Goal: Information Seeking & Learning: Learn about a topic

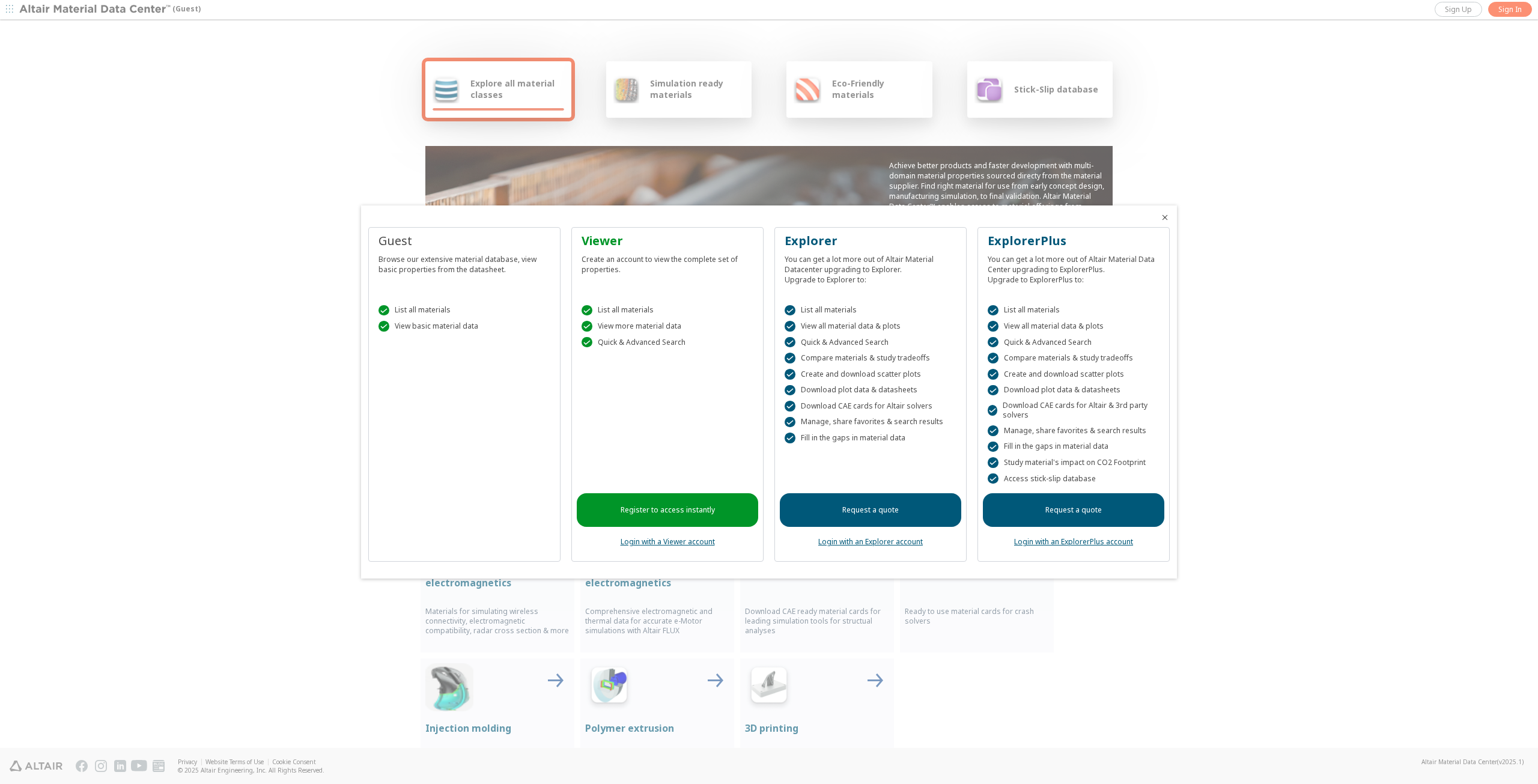
click at [1095, 665] on div at bounding box center [769, 392] width 1538 height 784
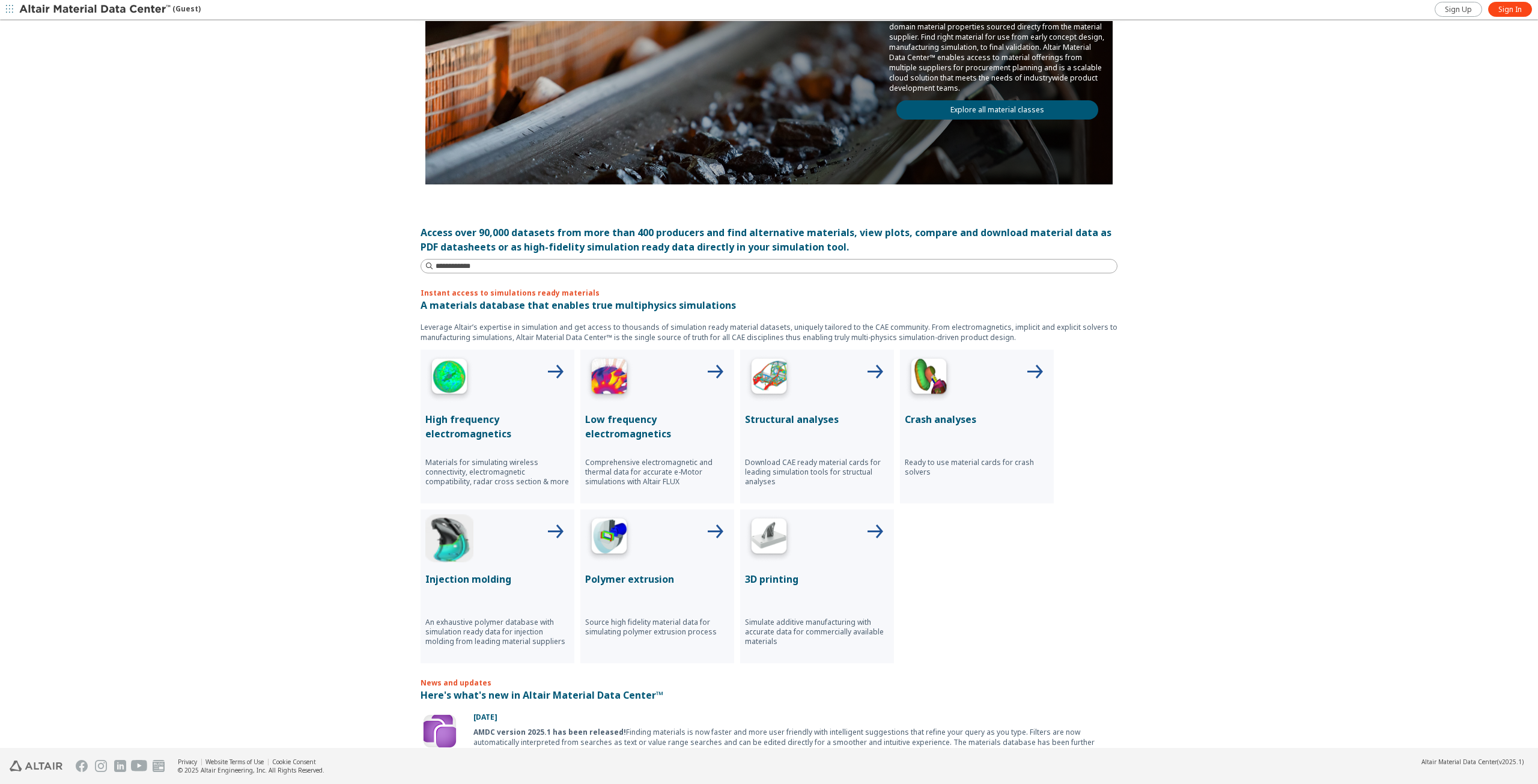
scroll to position [180, 0]
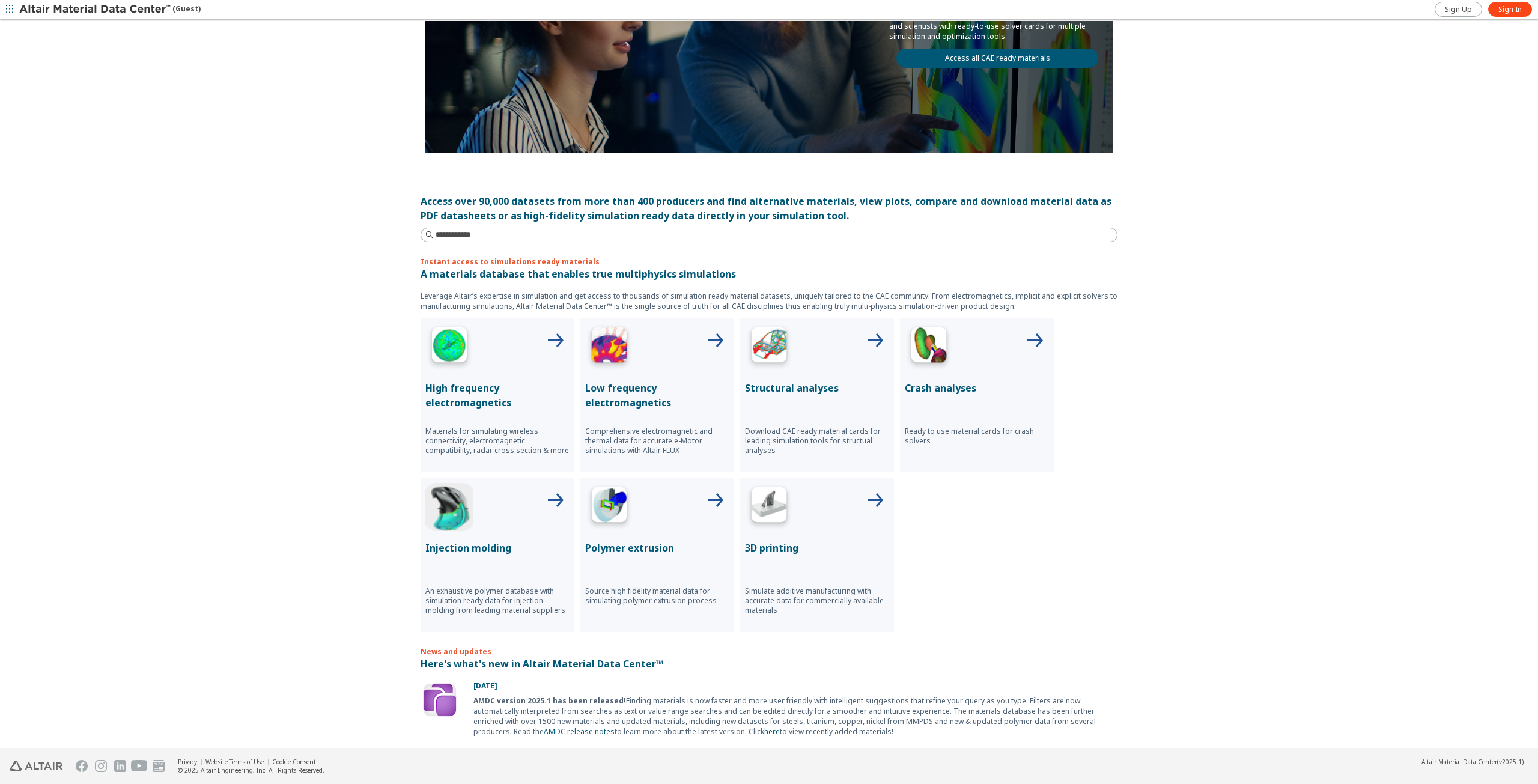
click at [801, 387] on p "Structural analyses" at bounding box center [817, 387] width 144 height 14
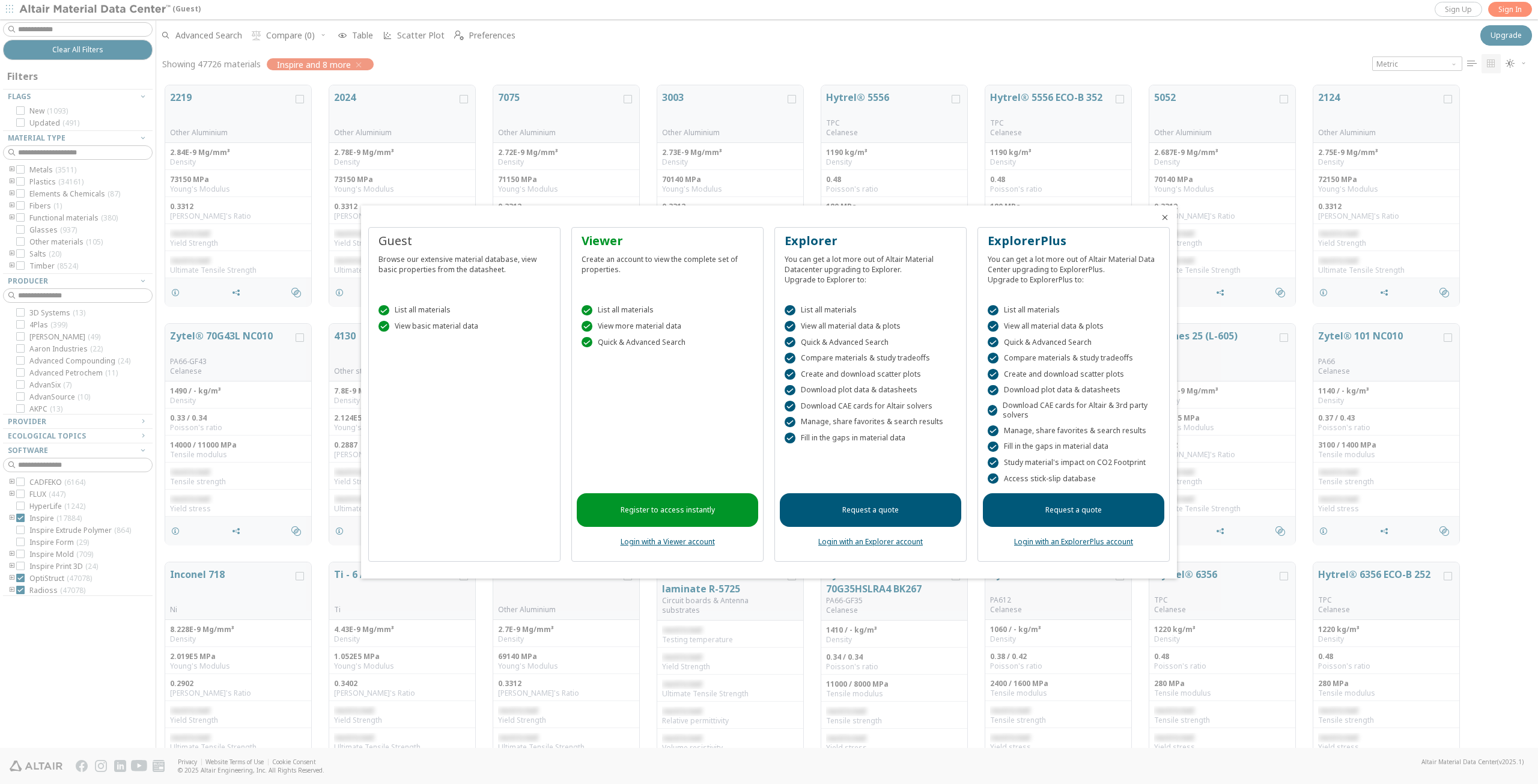
scroll to position [10, 10]
click at [1168, 219] on icon "Close" at bounding box center [1165, 217] width 10 height 10
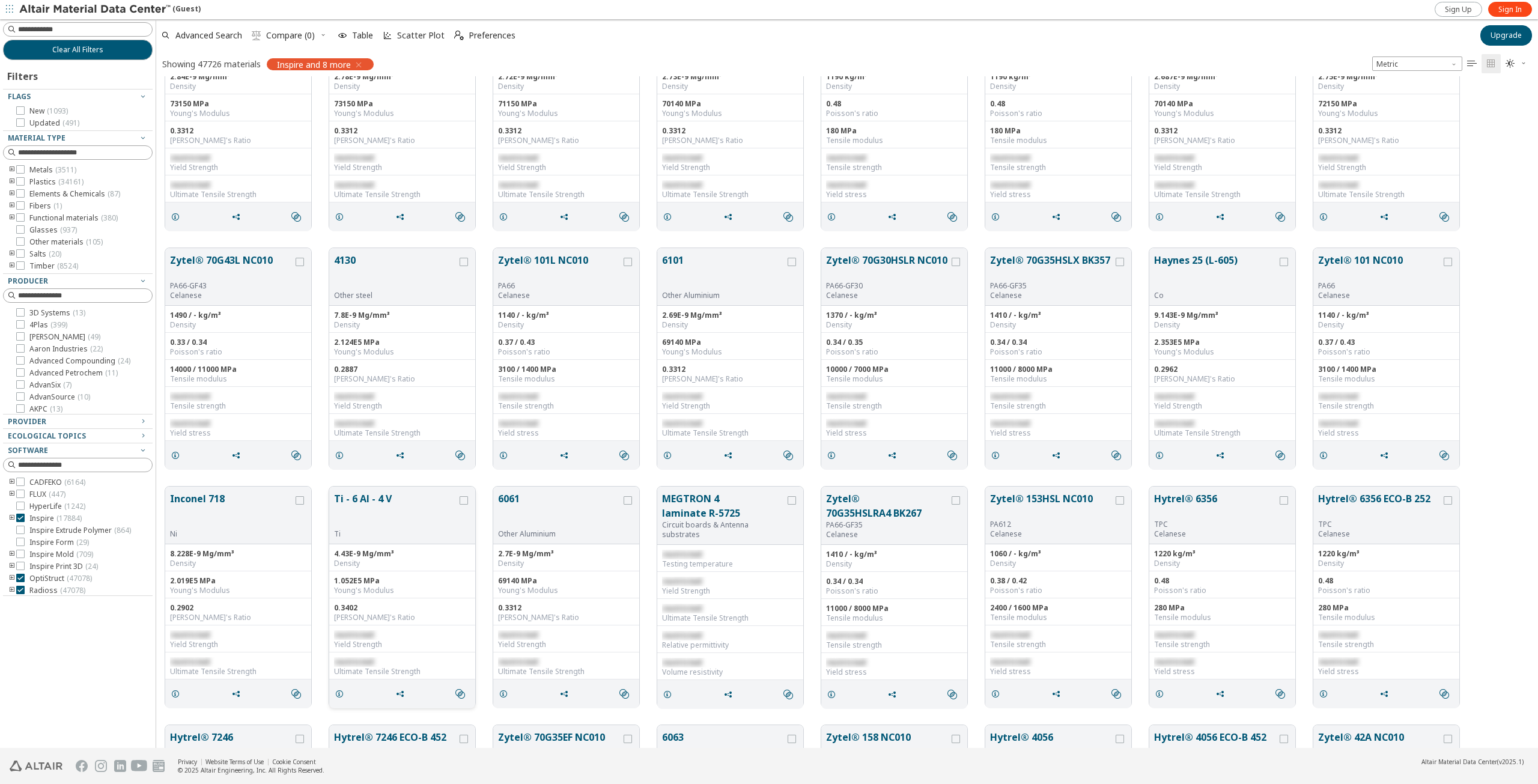
scroll to position [60, 0]
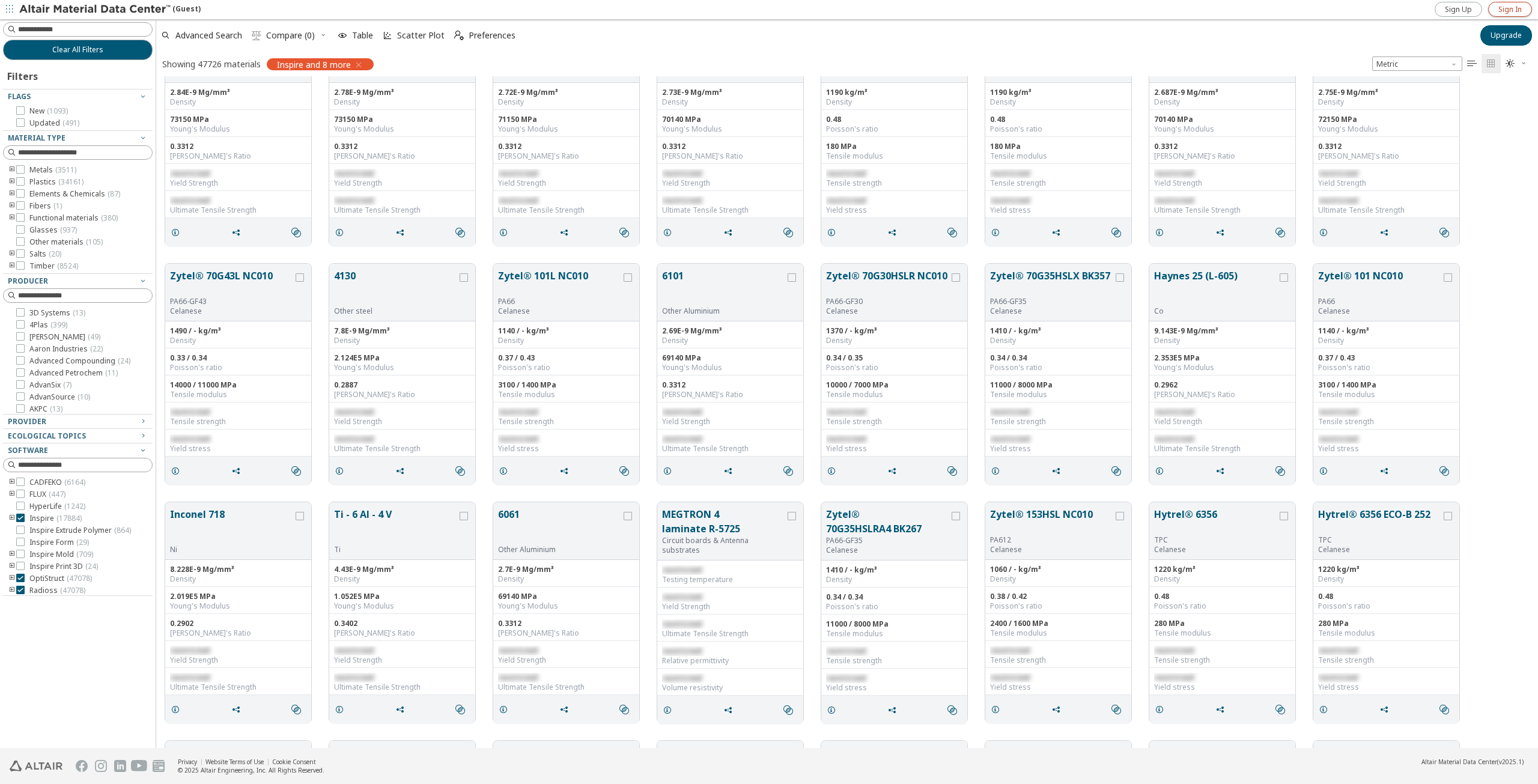
click at [1525, 9] on link "Sign In" at bounding box center [1510, 9] width 44 height 15
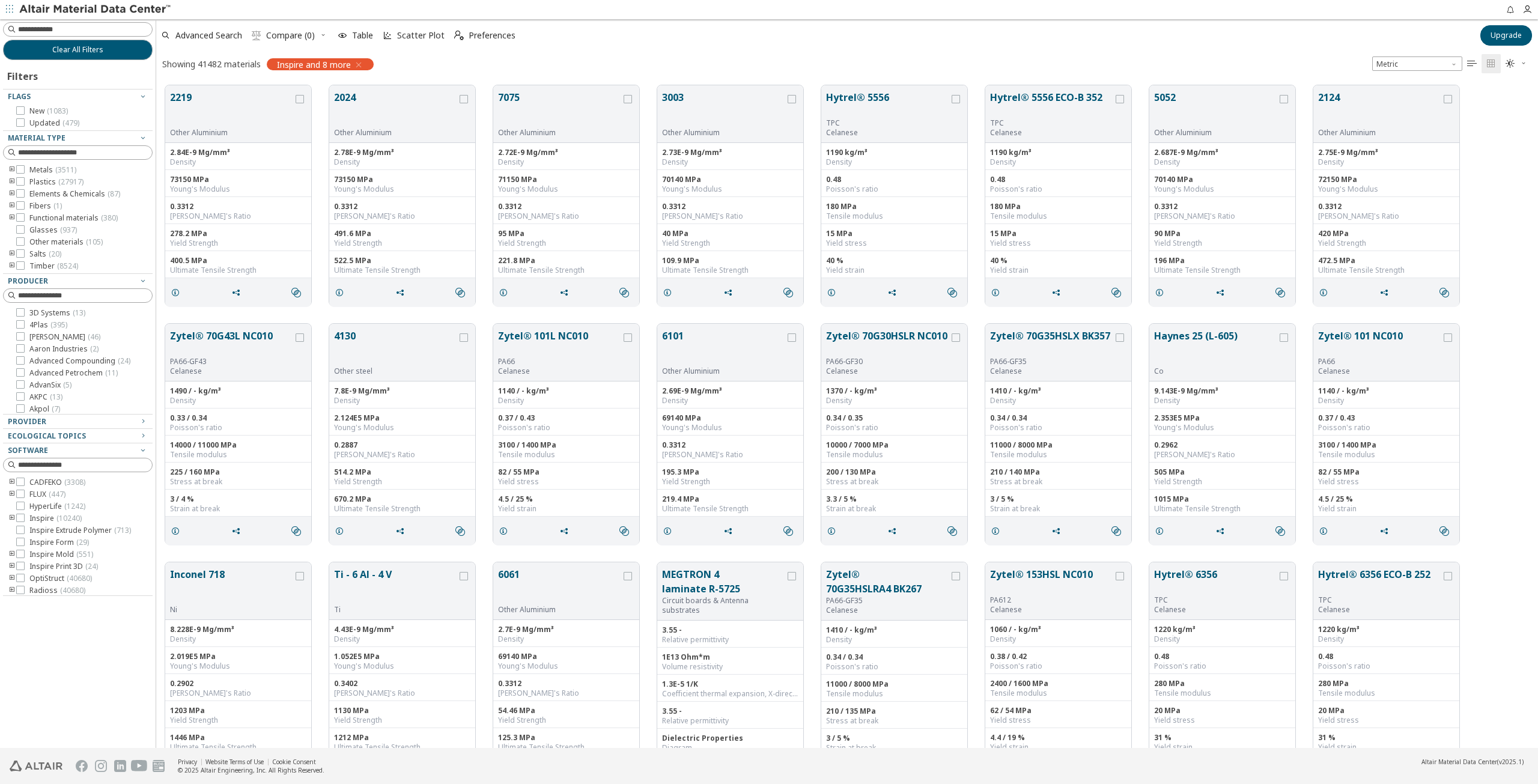
scroll to position [662, 1372]
click at [29, 230] on span "Glasses ( 937 )" at bounding box center [53, 230] width 47 height 10
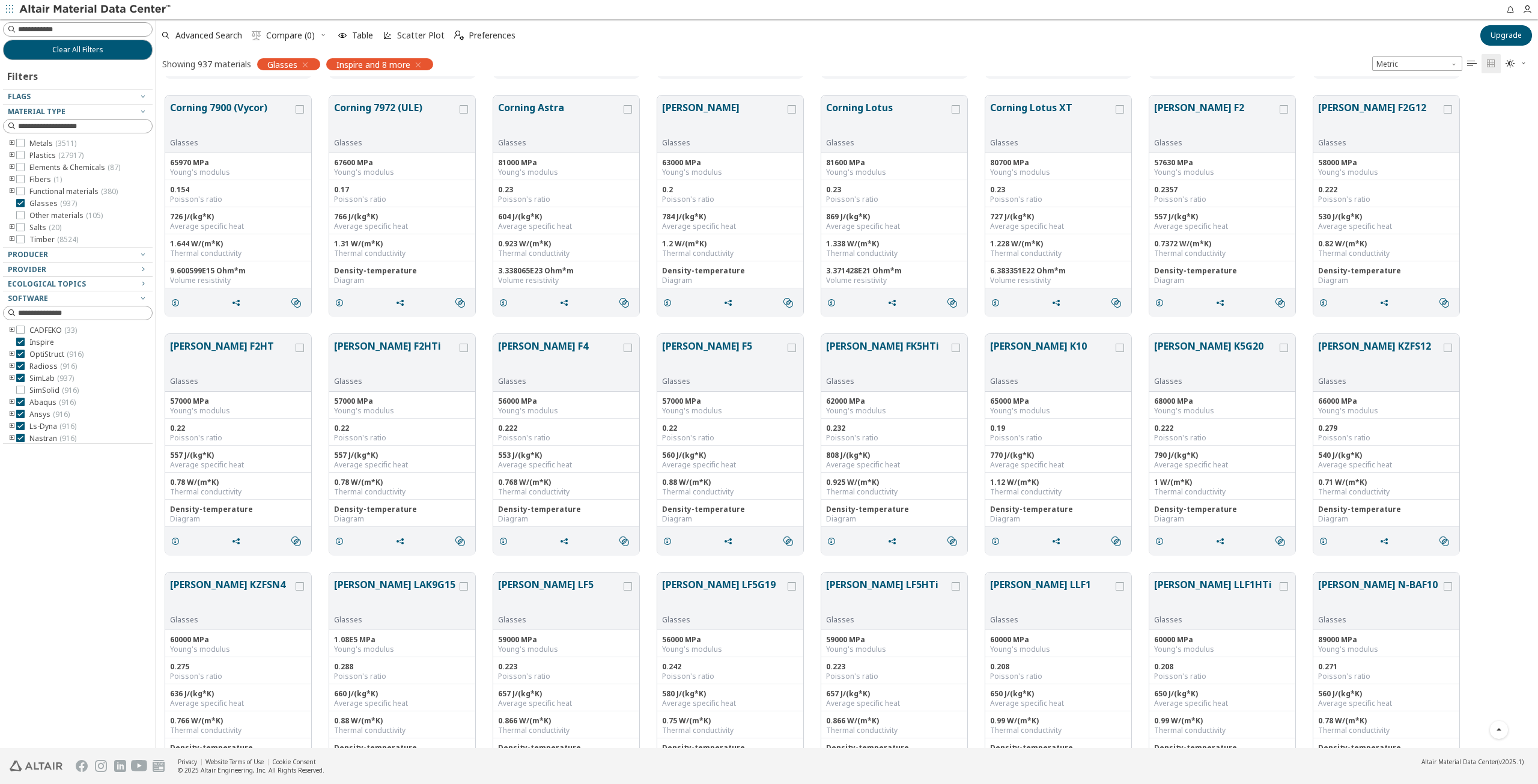
scroll to position [240, 0]
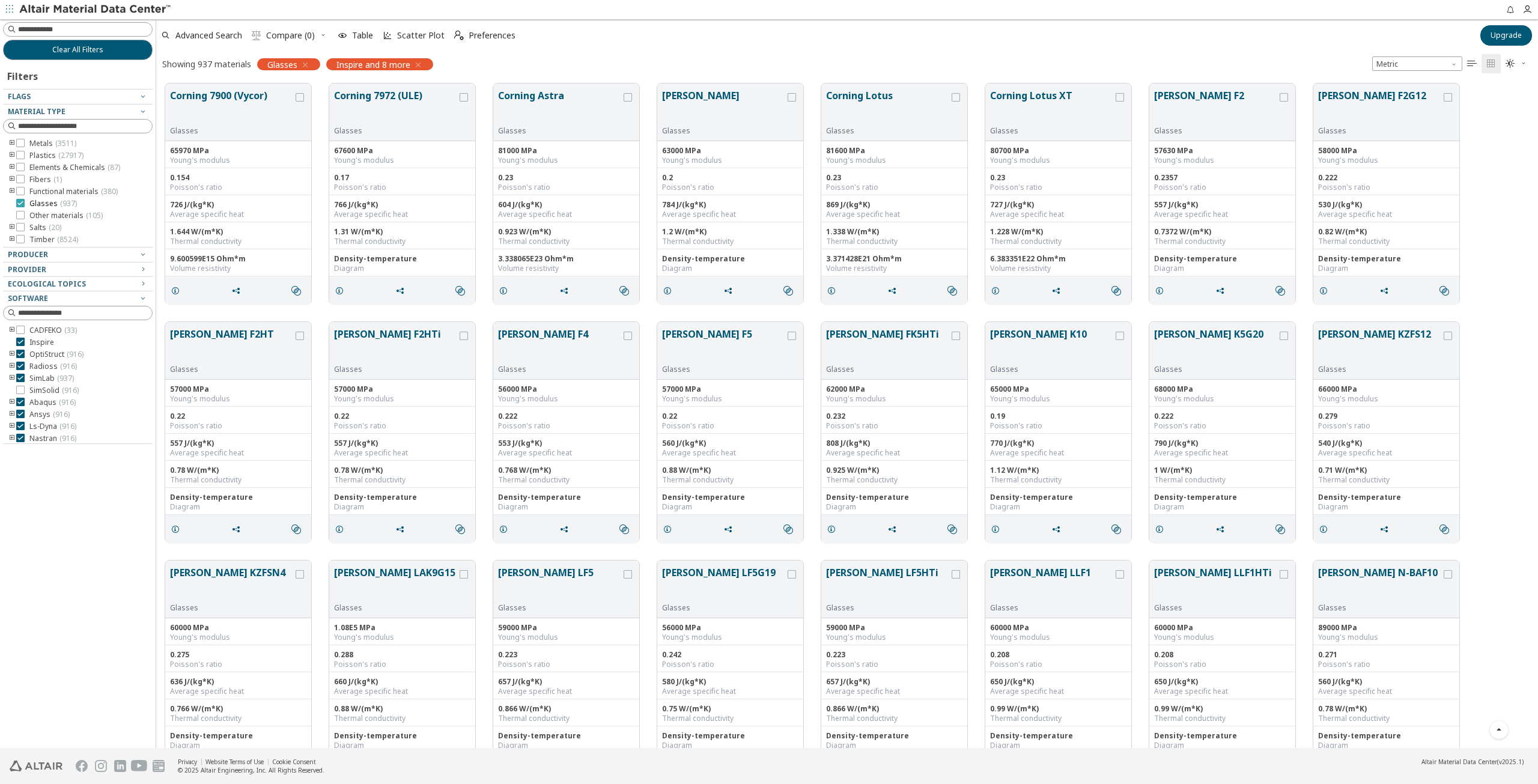
click at [20, 203] on icon at bounding box center [20, 203] width 9 height 9
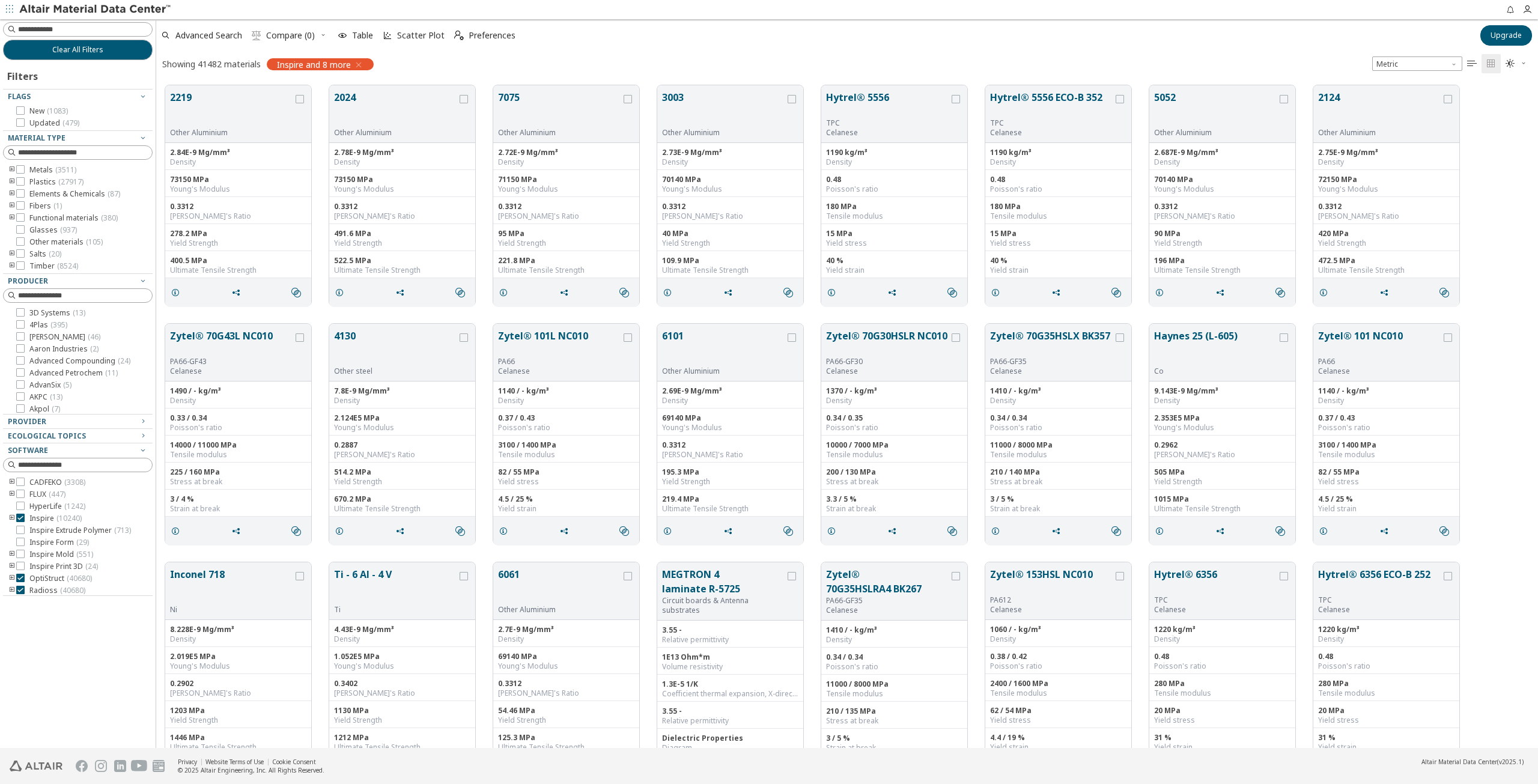
click at [10, 169] on icon "toogle group" at bounding box center [12, 170] width 9 height 10
click at [20, 217] on icon at bounding box center [20, 217] width 9 height 9
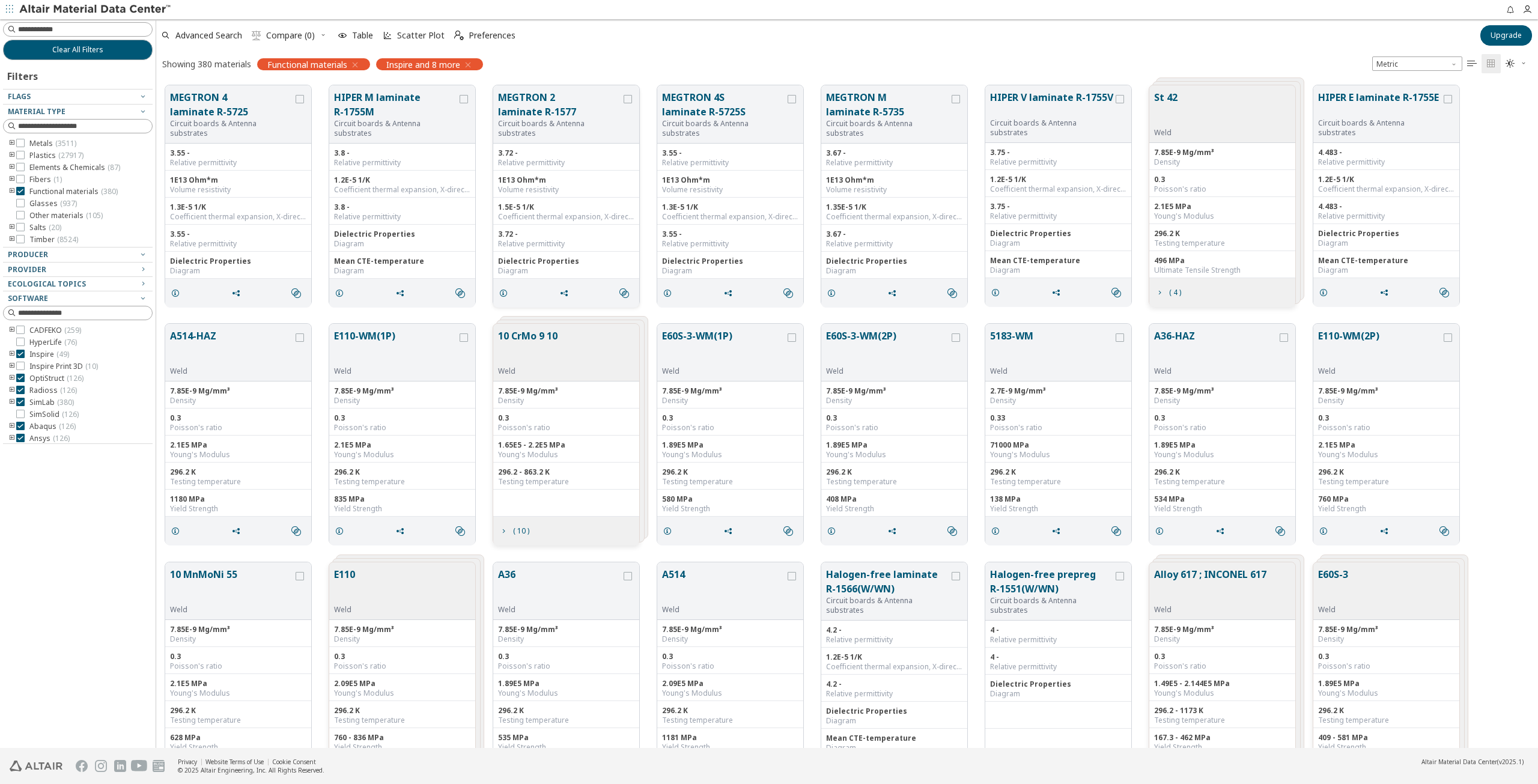
click at [572, 119] on button "MEGTRON 2 laminate R-1577" at bounding box center [560, 104] width 123 height 29
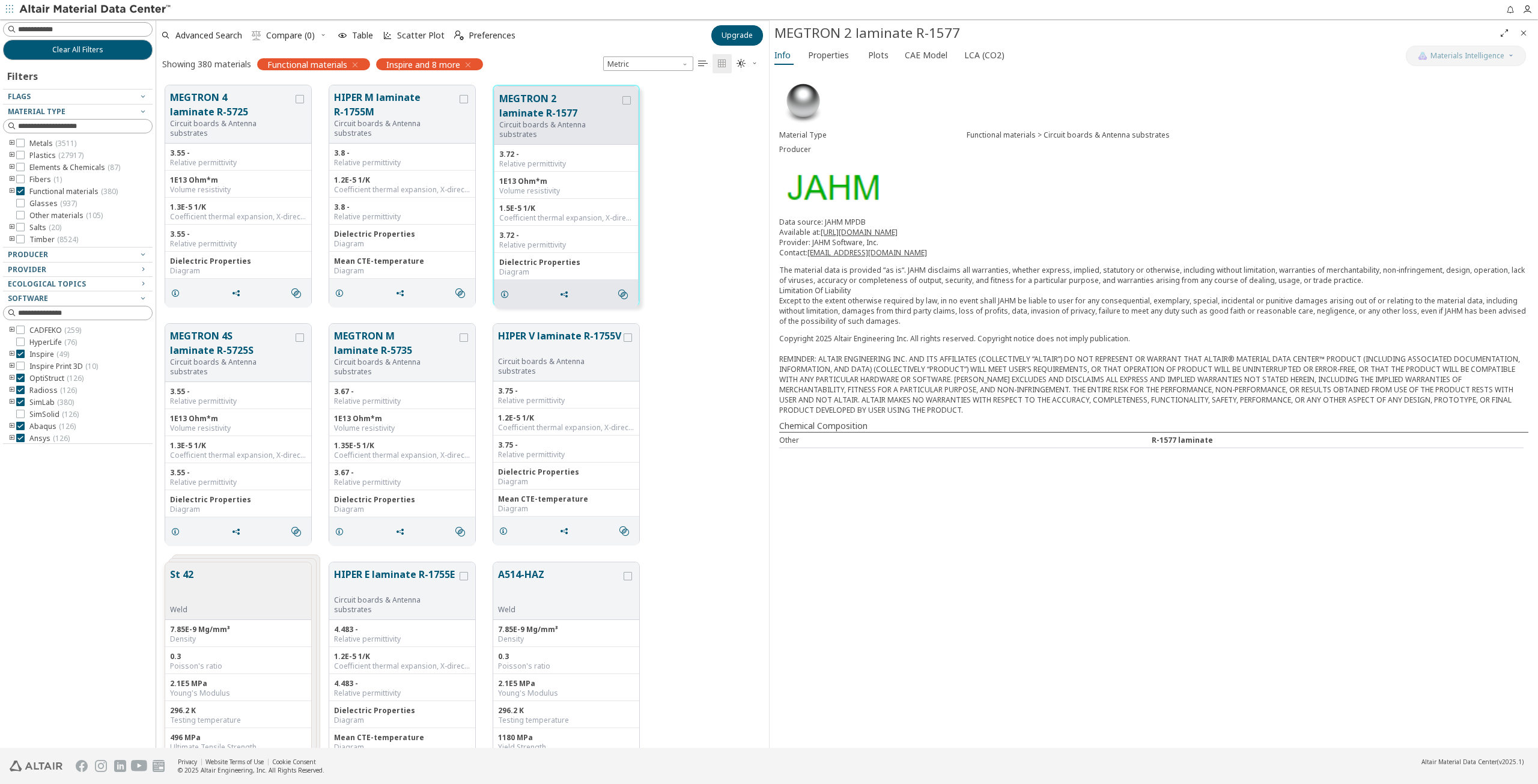
click at [15, 142] on icon "toogle group" at bounding box center [12, 144] width 9 height 10
click at [20, 141] on icon at bounding box center [20, 143] width 9 height 9
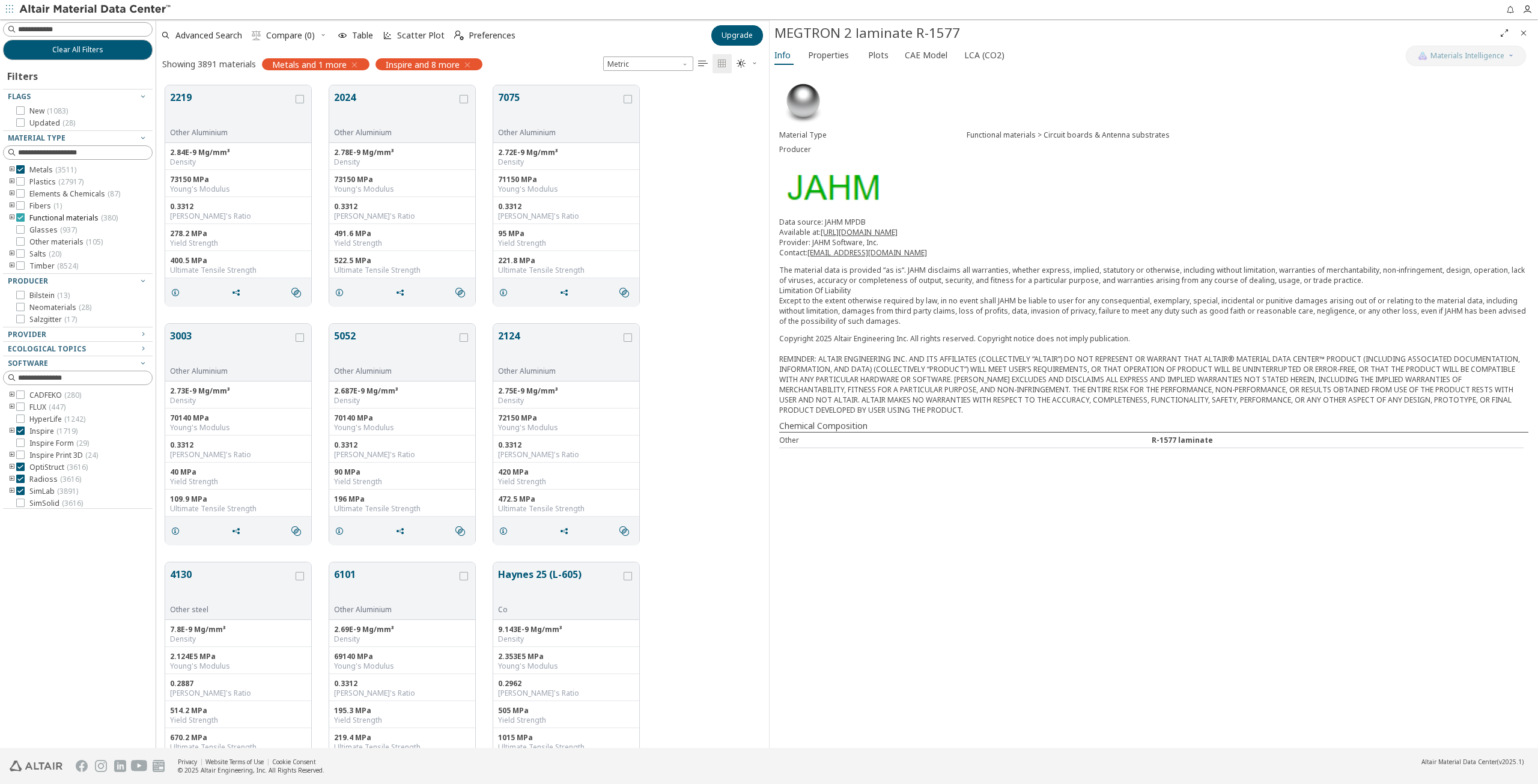
click at [20, 219] on icon at bounding box center [20, 217] width 9 height 9
click at [1524, 32] on icon "Close" at bounding box center [1524, 33] width 10 height 10
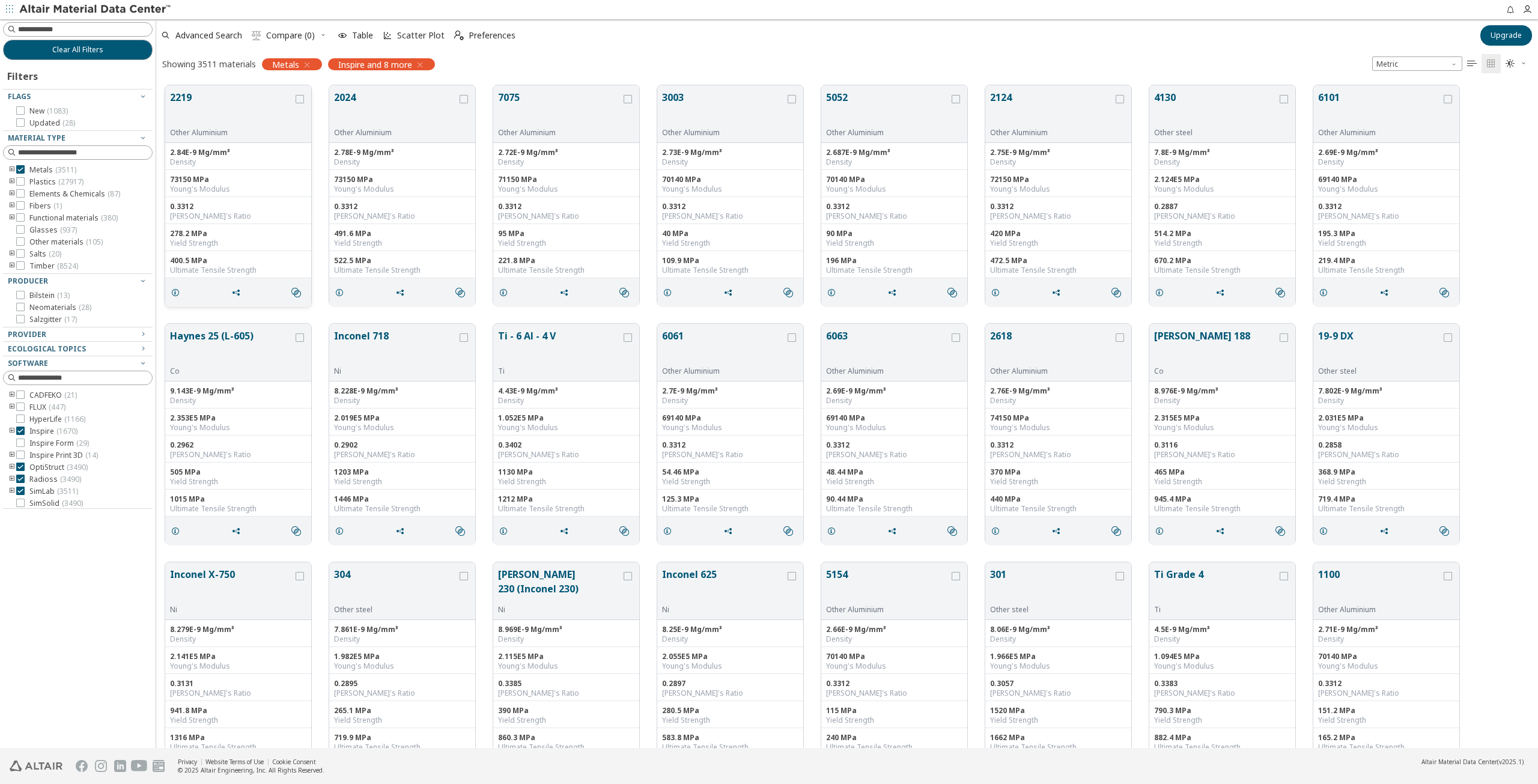
click at [248, 130] on div "Other Aluminium" at bounding box center [232, 133] width 123 height 10
click at [294, 103] on div "grid" at bounding box center [300, 114] width 14 height 47
click at [290, 113] on button "2219" at bounding box center [232, 109] width 123 height 38
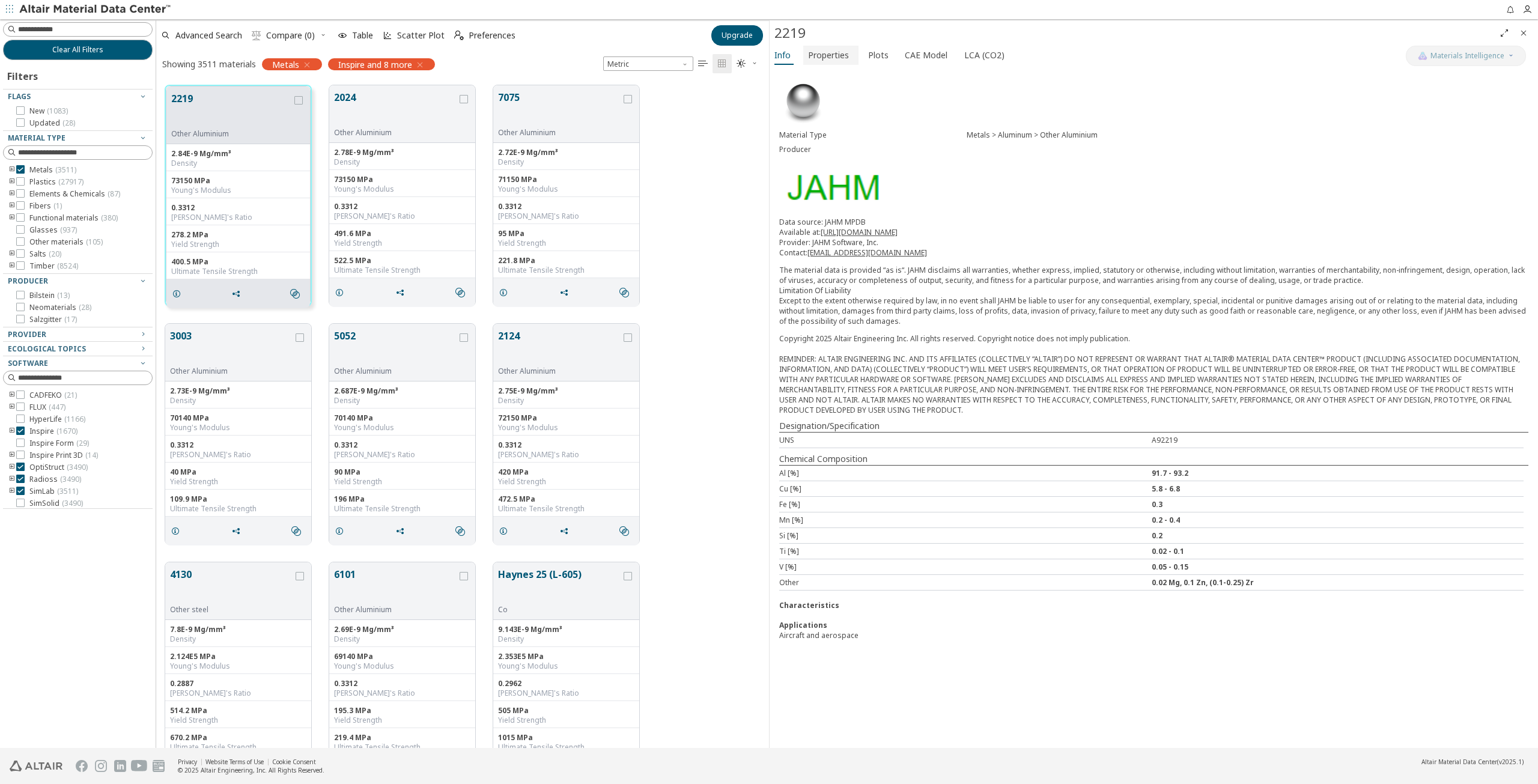
click at [828, 55] on span "Properties" at bounding box center [829, 55] width 41 height 19
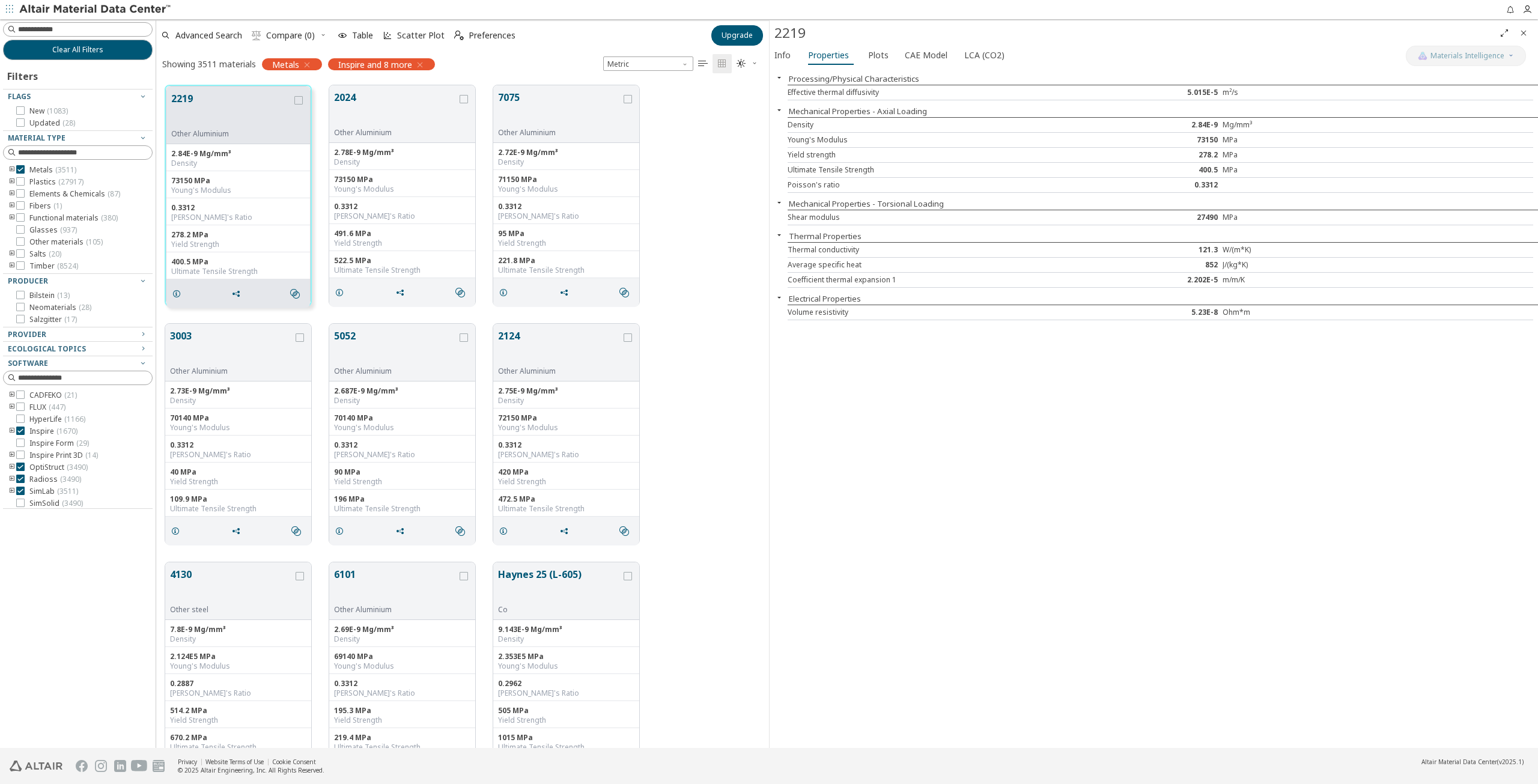
click at [779, 234] on icon "button" at bounding box center [779, 235] width 10 height 10
click at [880, 53] on span "Plots" at bounding box center [878, 55] width 20 height 19
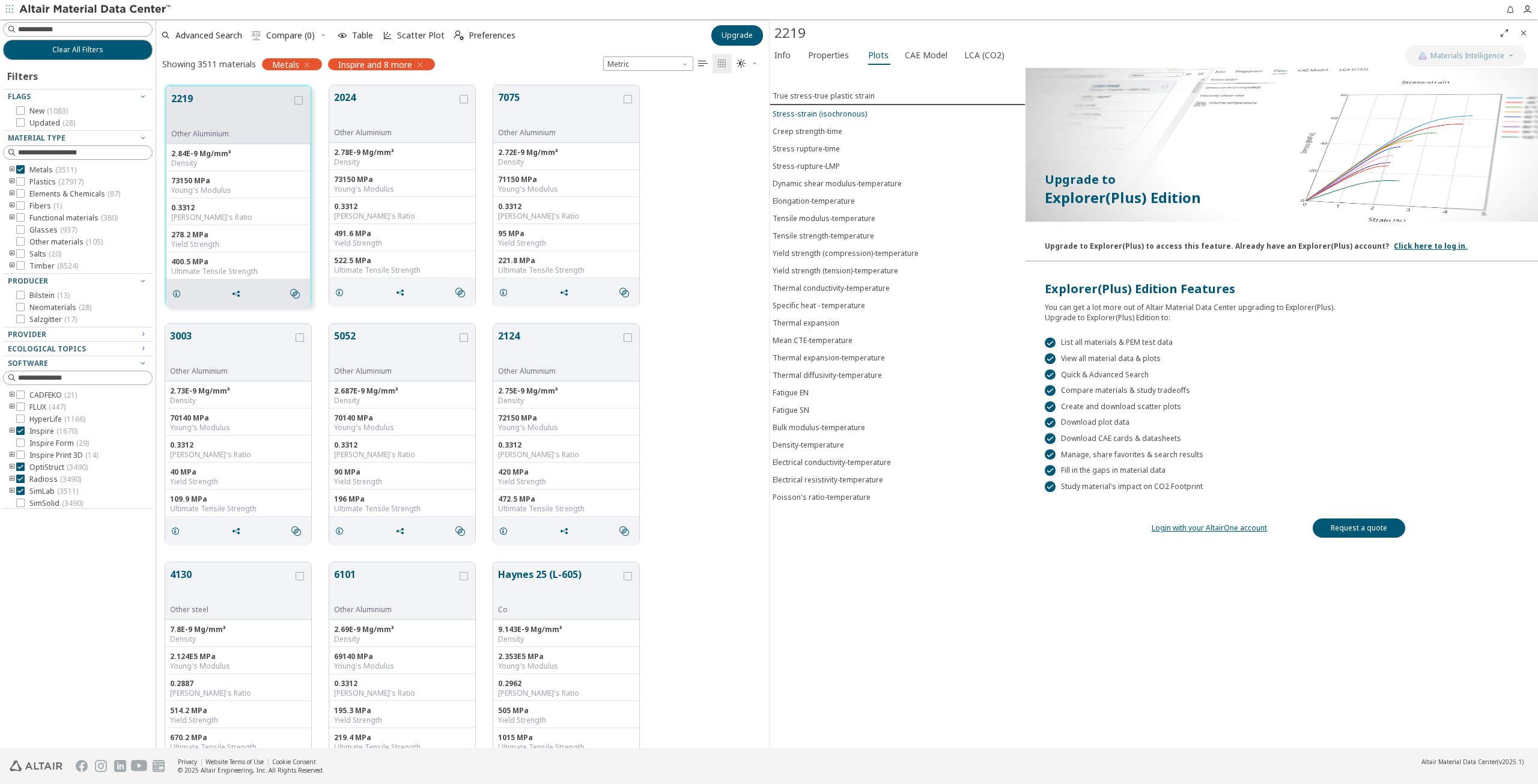
click at [825, 114] on div "Stress-strain (isochronous)" at bounding box center [820, 114] width 95 height 10
click at [820, 128] on div "Creep strength-time" at bounding box center [807, 131] width 69 height 10
click at [821, 144] on div "Stress rupture-time" at bounding box center [806, 149] width 68 height 10
click at [925, 56] on span "CAE Model" at bounding box center [926, 55] width 42 height 19
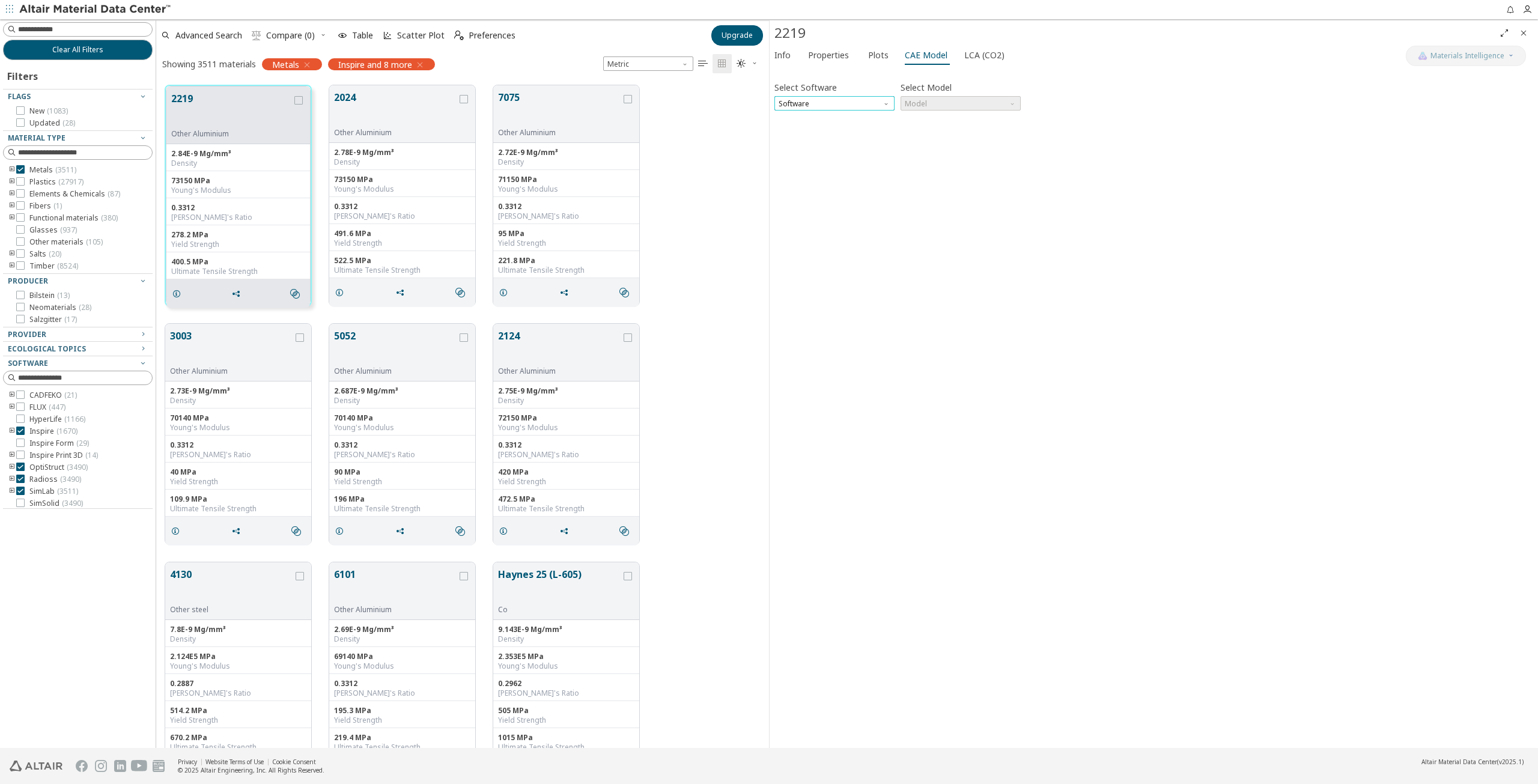
click at [881, 101] on span "Software" at bounding box center [835, 103] width 120 height 14
click at [821, 190] on span "Abaqus" at bounding box center [835, 190] width 111 height 9
click at [983, 104] on span "Model" at bounding box center [961, 103] width 120 height 14
click at [960, 144] on span "Plastic" at bounding box center [961, 147] width 111 height 9
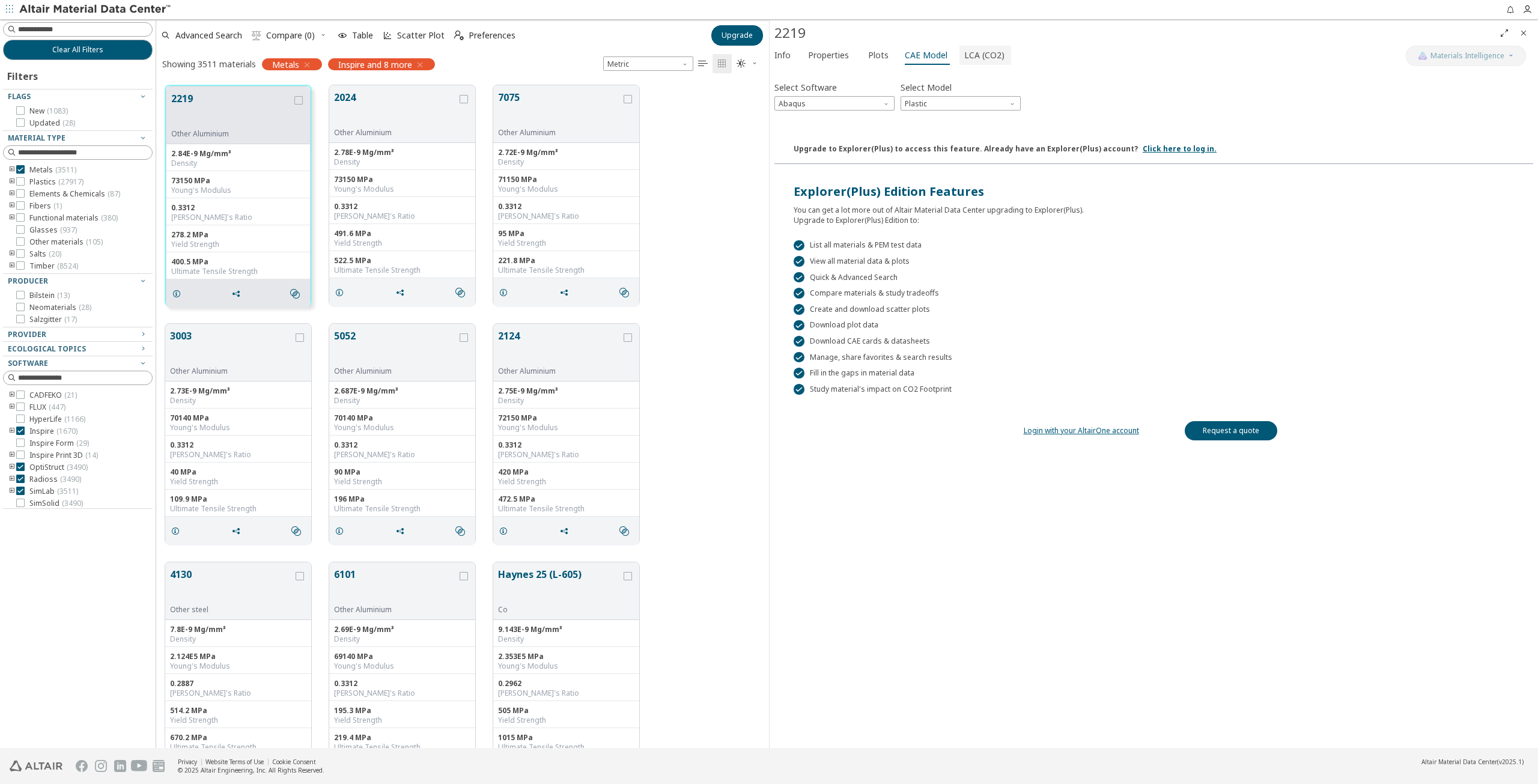
click at [978, 58] on span "LCA (CO2)" at bounding box center [985, 55] width 41 height 19
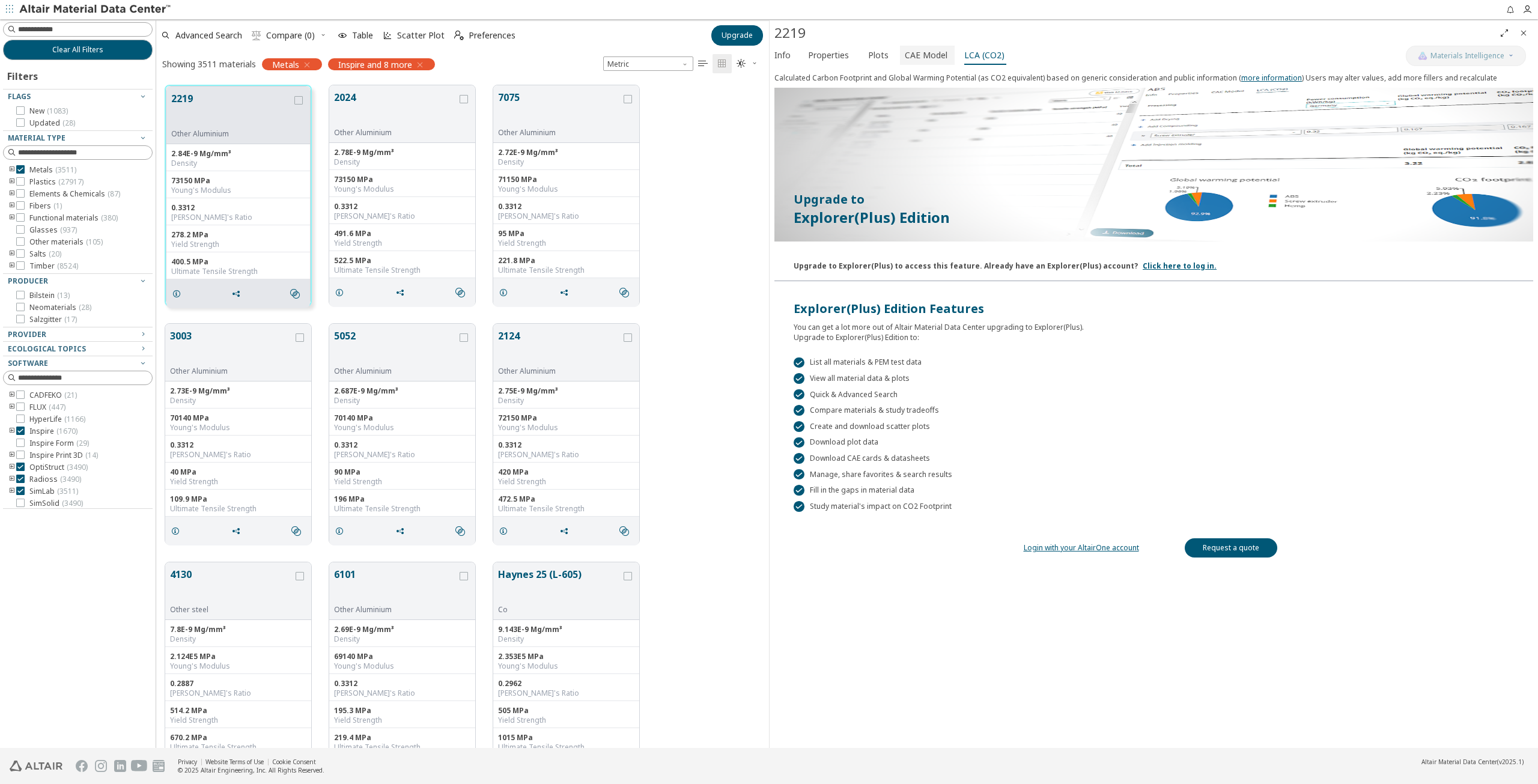
click at [927, 57] on span "CAE Model" at bounding box center [926, 55] width 42 height 19
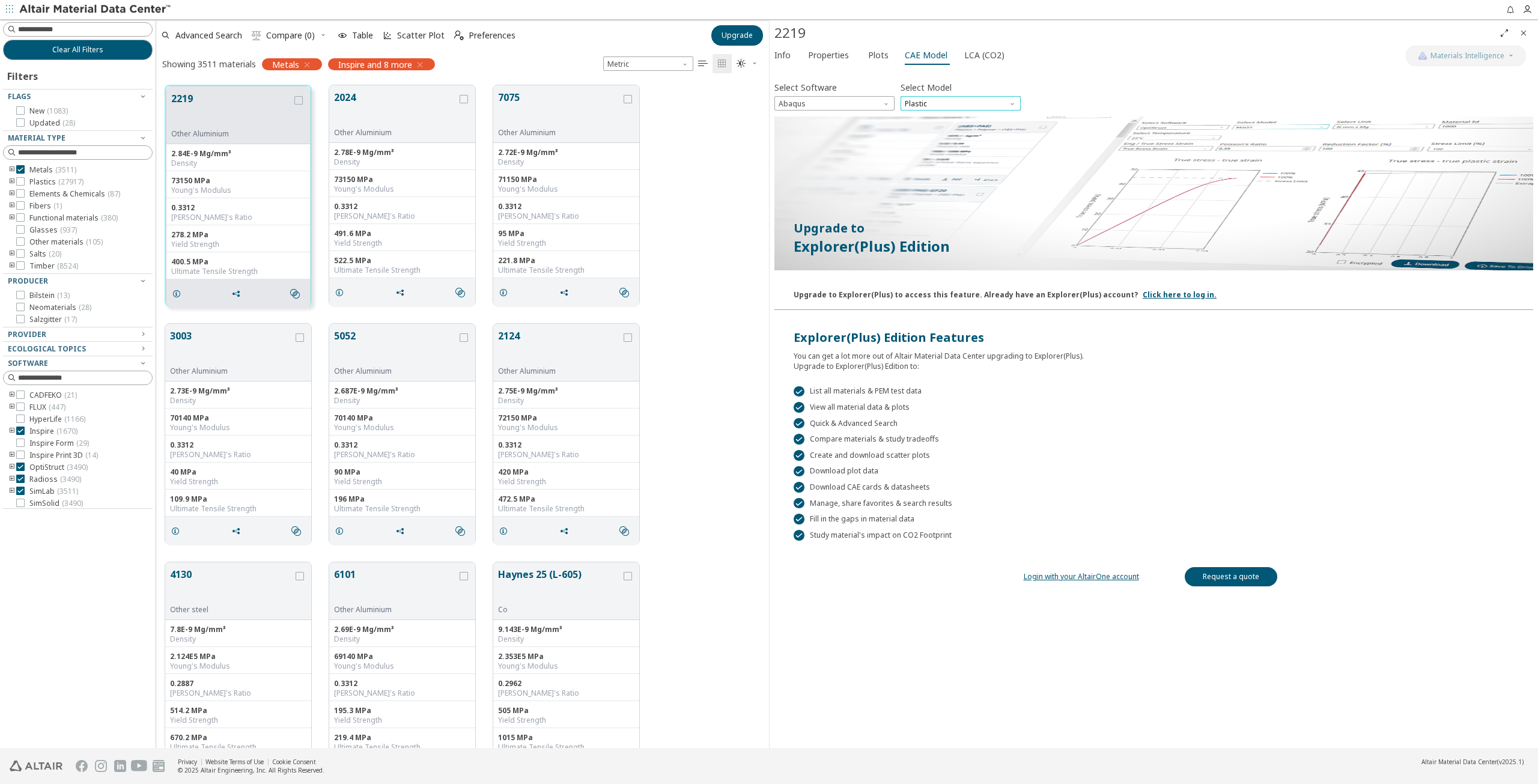
click at [941, 106] on span "Plastic" at bounding box center [961, 103] width 120 height 14
click at [940, 114] on span "Elastic" at bounding box center [961, 118] width 111 height 9
click at [873, 104] on span "Abaqus" at bounding box center [835, 103] width 120 height 14
click at [824, 125] on button "OptiStruct" at bounding box center [835, 131] width 120 height 14
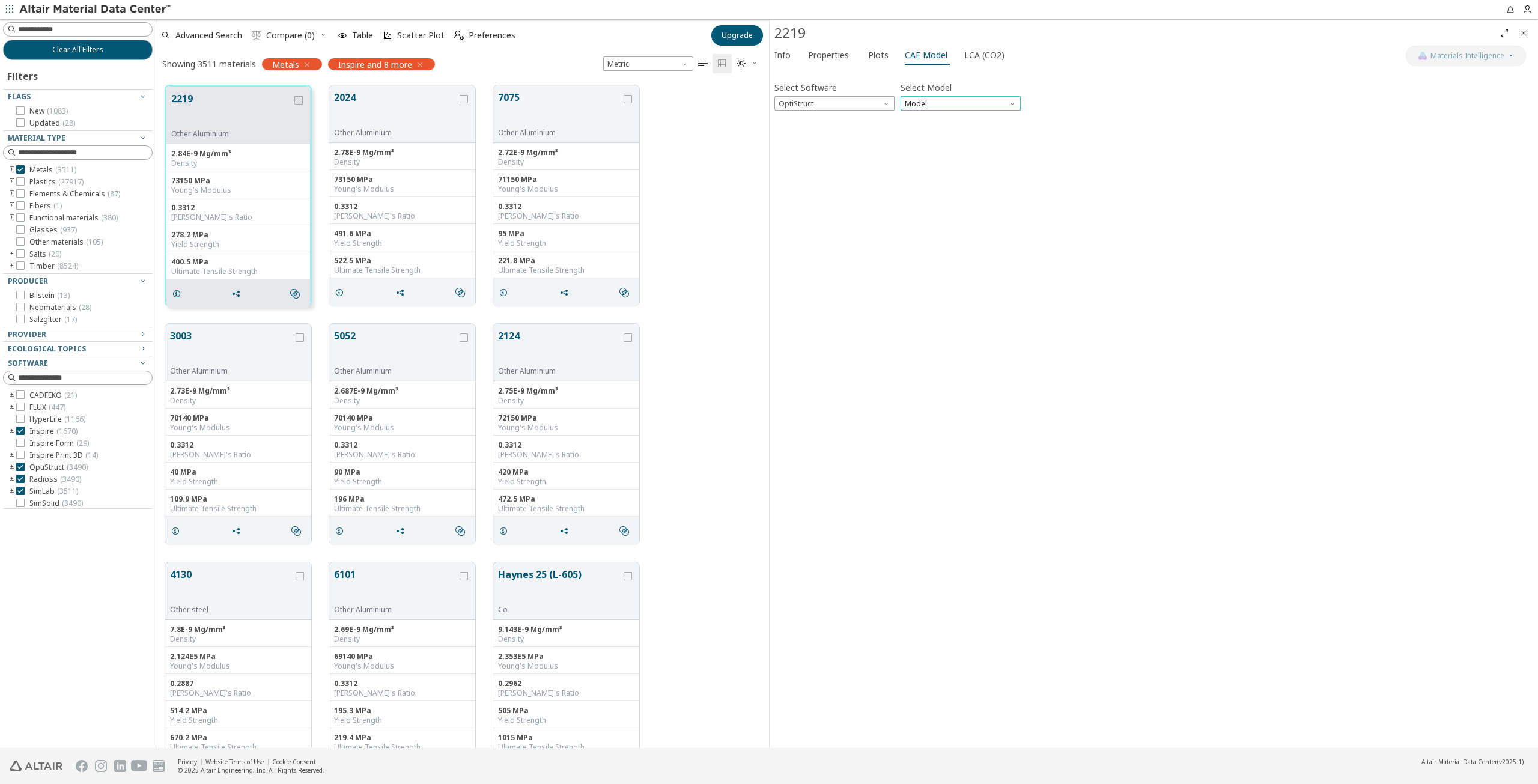
click at [947, 101] on span "Model" at bounding box center [961, 103] width 120 height 14
click at [951, 112] on button "Mat1" at bounding box center [961, 117] width 120 height 14
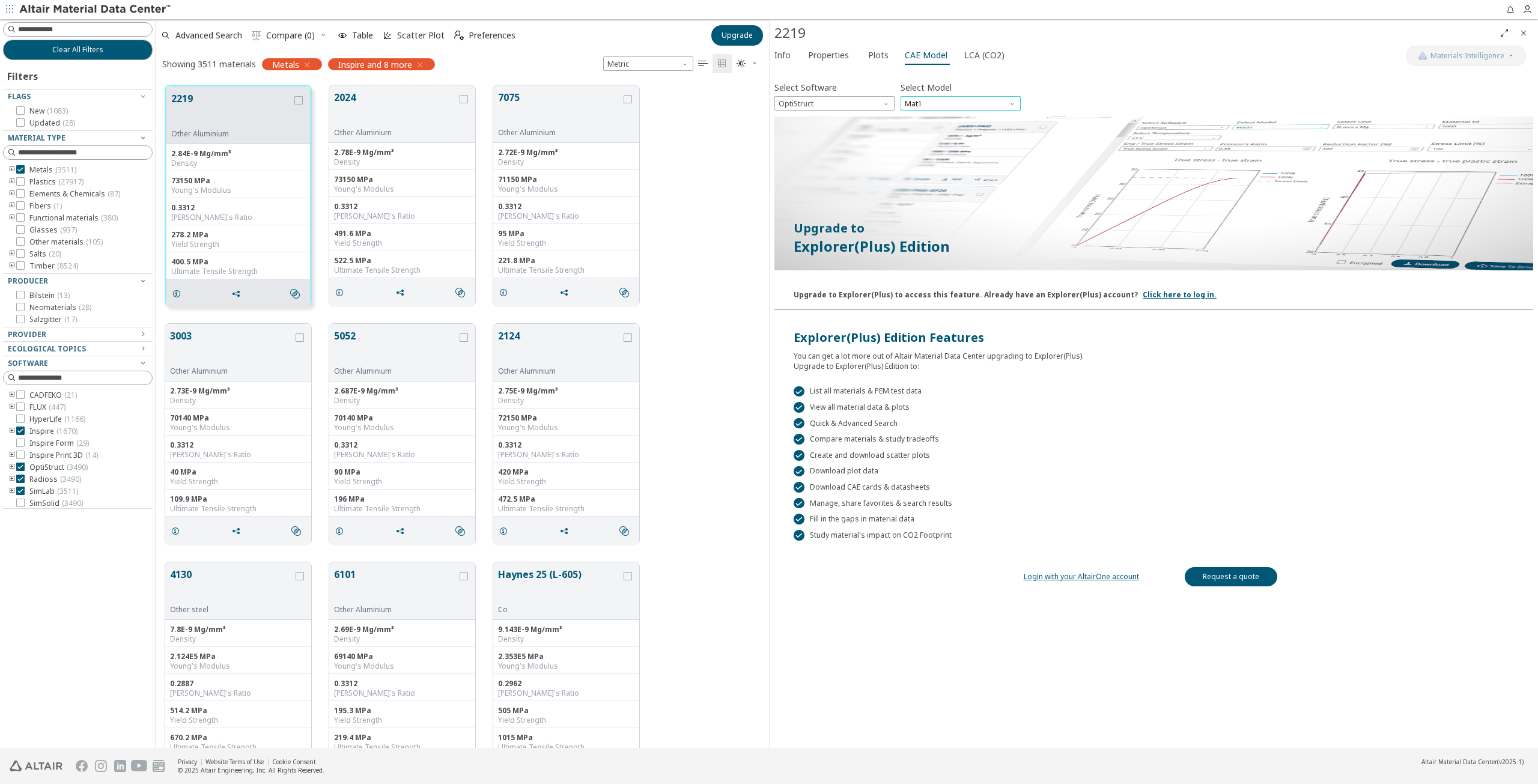
click at [956, 99] on span "Mat1" at bounding box center [961, 103] width 120 height 14
click at [958, 124] on button "Mat1" at bounding box center [961, 117] width 120 height 14
click at [954, 100] on span "Mat1" at bounding box center [961, 103] width 120 height 14
click at [951, 128] on span "MatS1" at bounding box center [961, 132] width 111 height 9
click at [856, 98] on span "OptiStruct" at bounding box center [835, 103] width 120 height 14
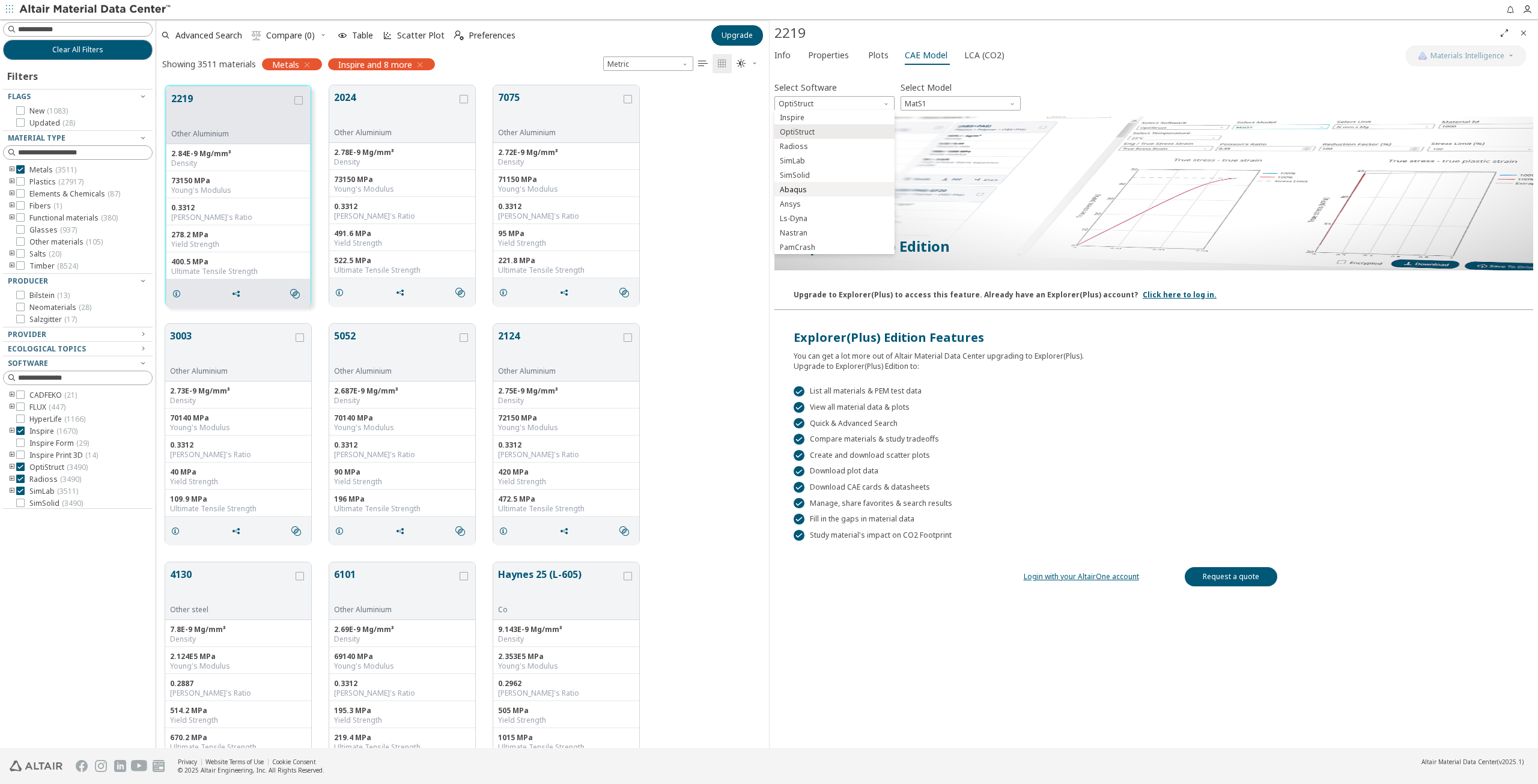
click at [815, 190] on span "Abaqus" at bounding box center [835, 190] width 111 height 9
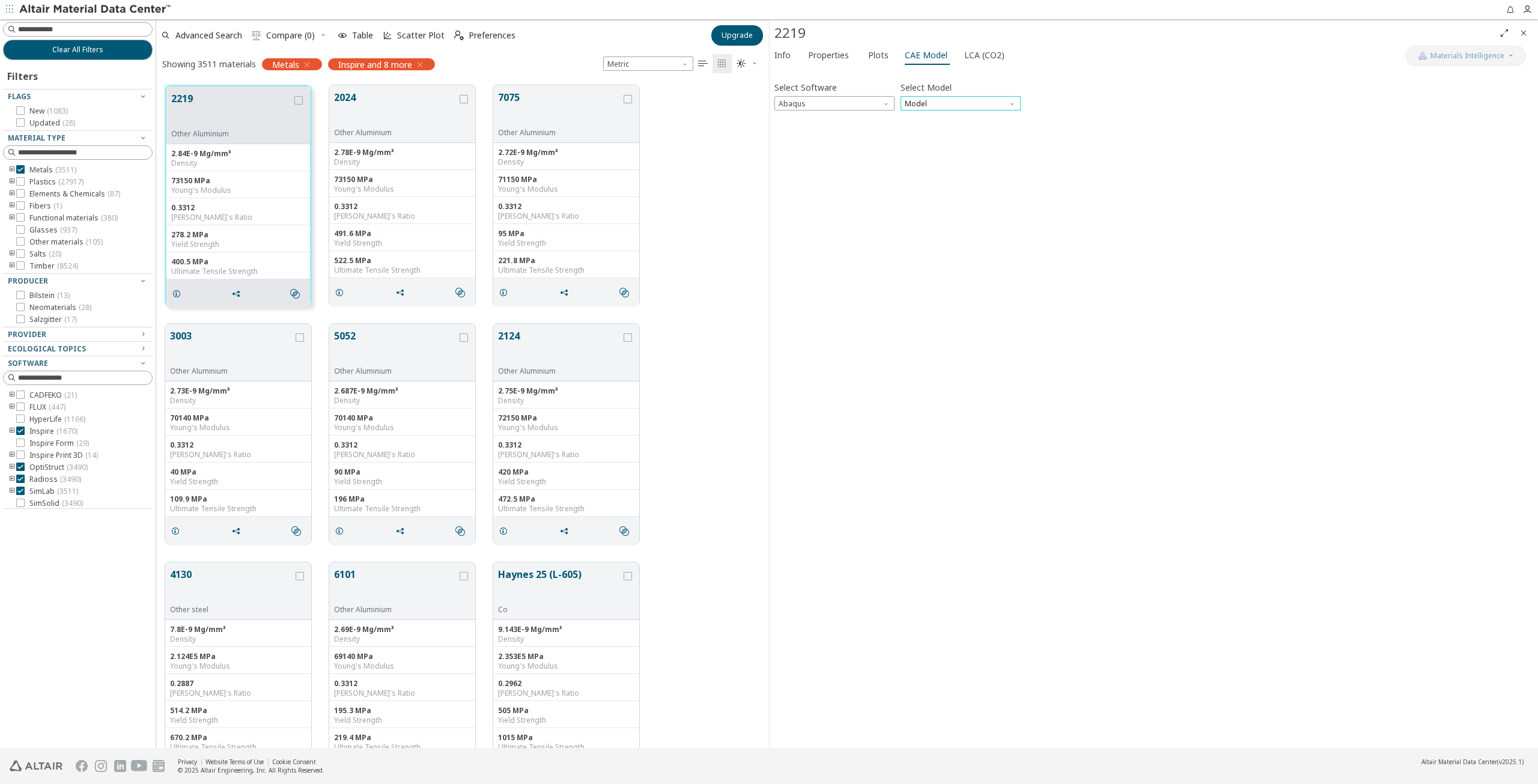
click at [935, 99] on span "Model" at bounding box center [961, 103] width 120 height 14
click at [935, 114] on span "Elastic" at bounding box center [961, 118] width 111 height 9
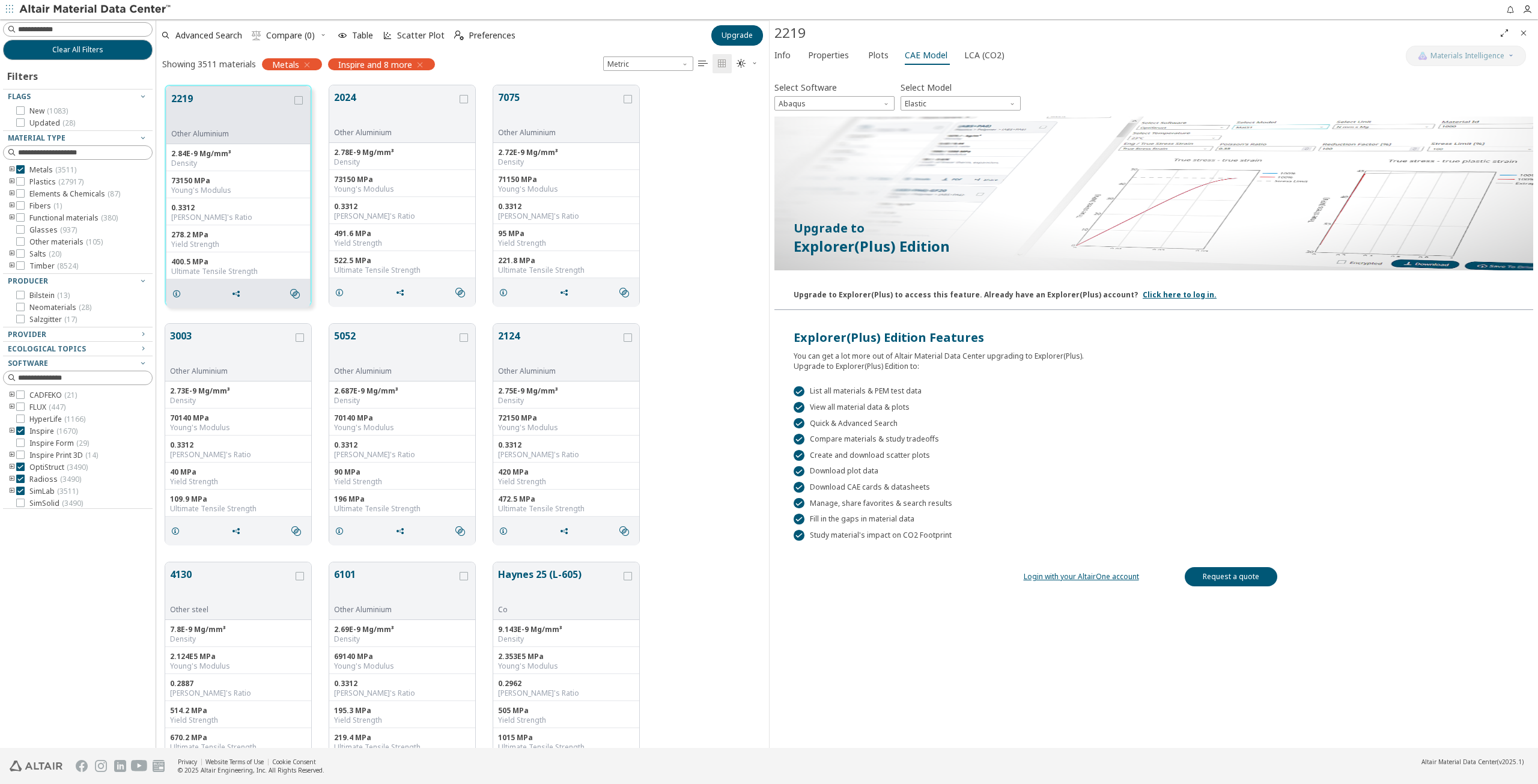
click at [993, 225] on img at bounding box center [1154, 193] width 759 height 153
click at [1143, 290] on link "Click here to log in." at bounding box center [1180, 295] width 74 height 10
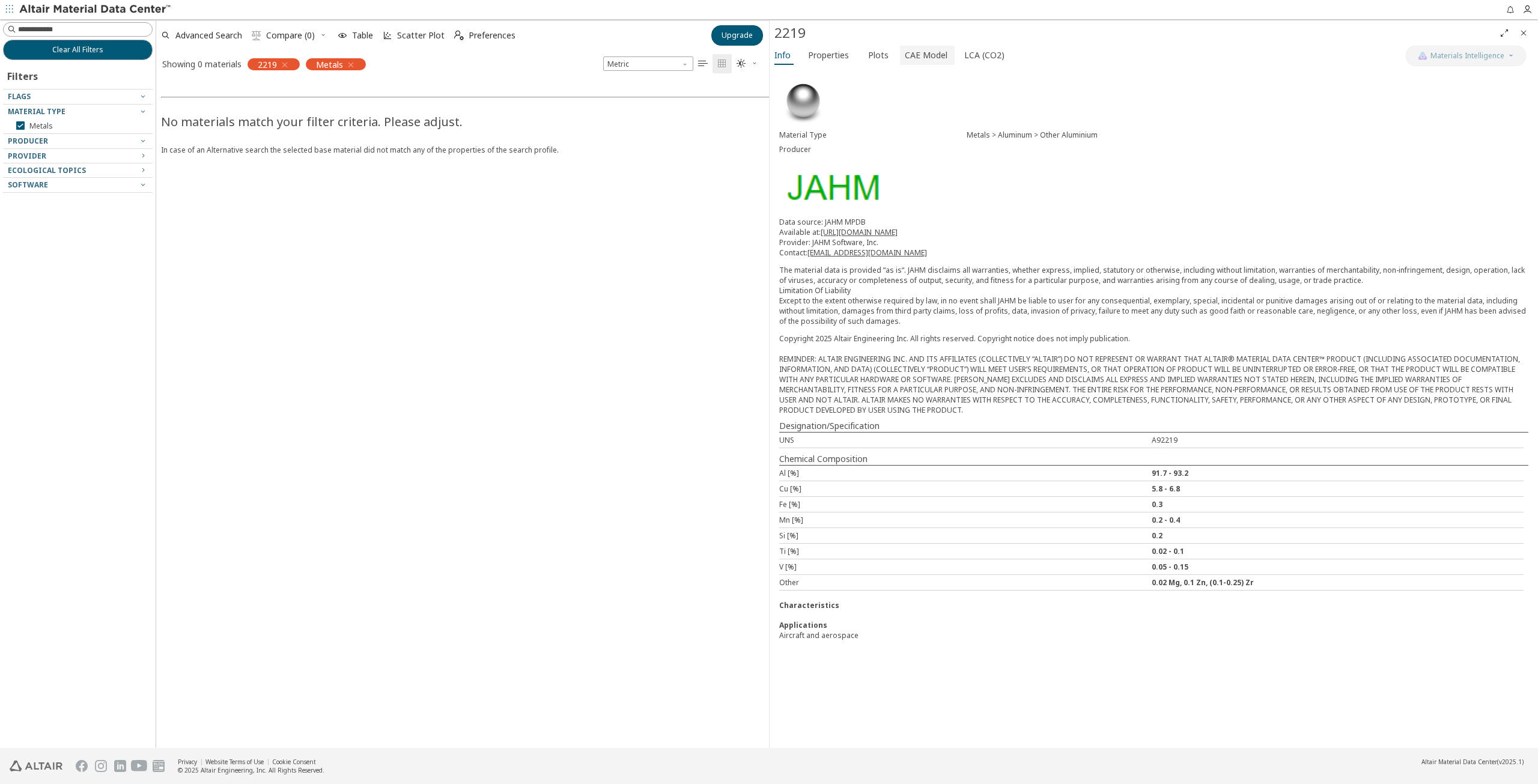
click at [928, 52] on span "CAE Model" at bounding box center [926, 55] width 42 height 19
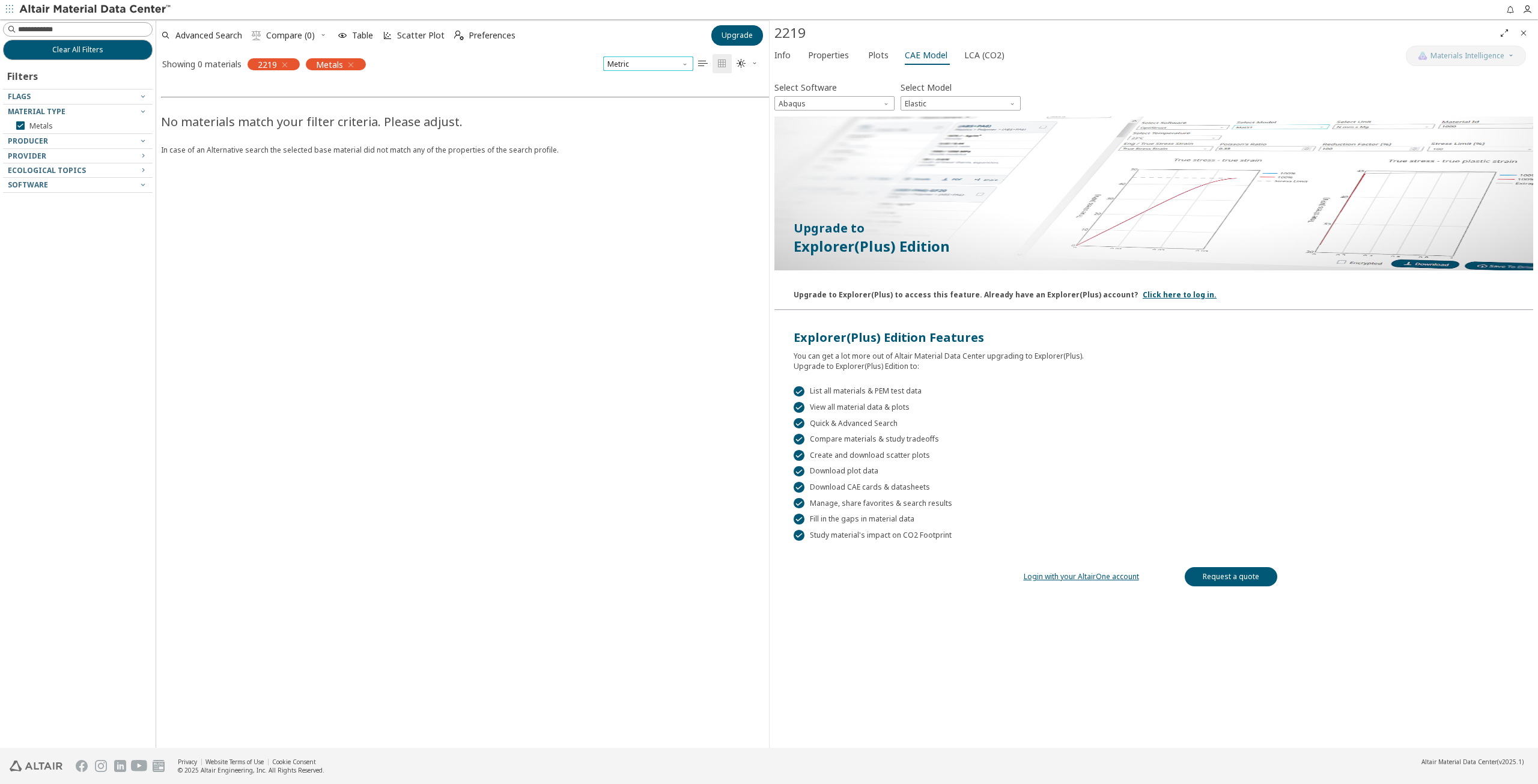
click at [684, 68] on span "Metric" at bounding box center [648, 63] width 90 height 14
click at [683, 146] on div "In case of an Alternative search the selected base material did not match any o…" at bounding box center [925, 145] width 1529 height 20
click at [1103, 573] on link "Login with your AltairOne account" at bounding box center [1082, 576] width 115 height 10
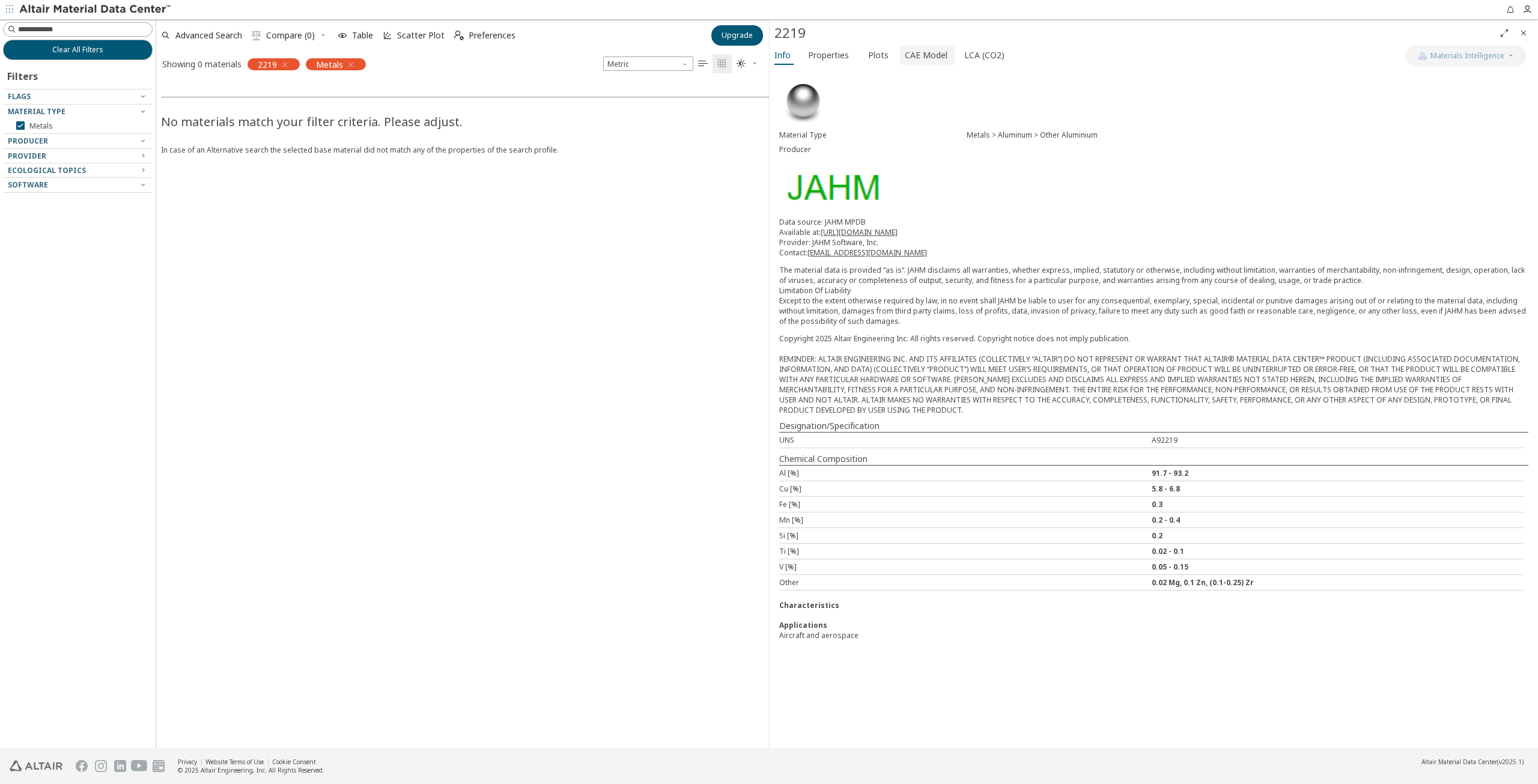
click at [916, 60] on span "CAE Model" at bounding box center [926, 55] width 42 height 19
